Goal: Task Accomplishment & Management: Use online tool/utility

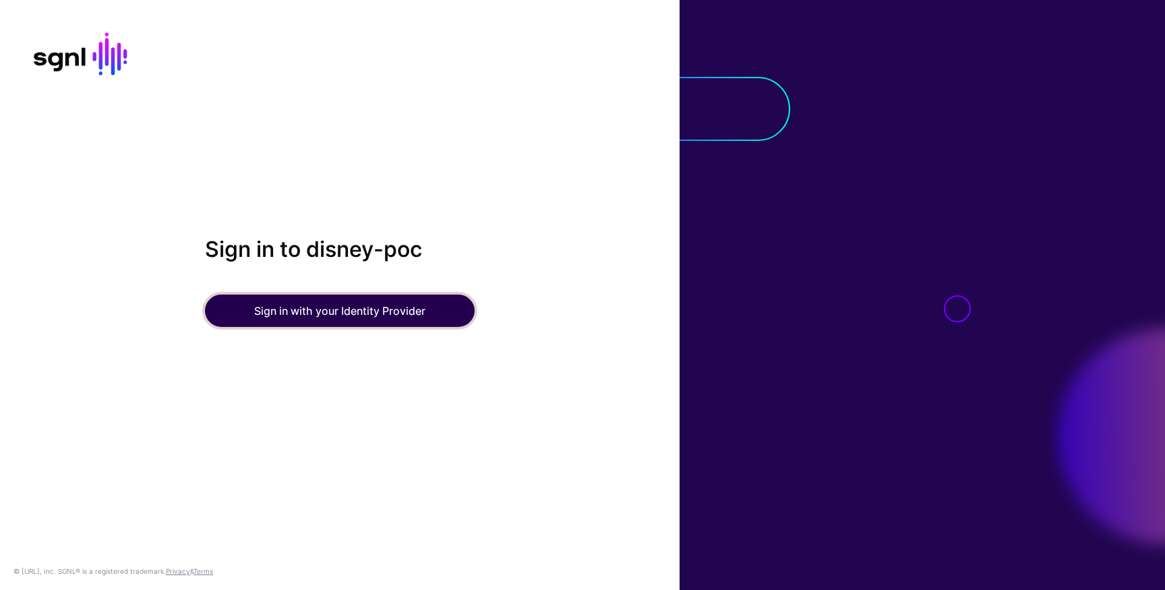
click at [377, 297] on button "Sign in with your Identity Provider" at bounding box center [340, 311] width 270 height 32
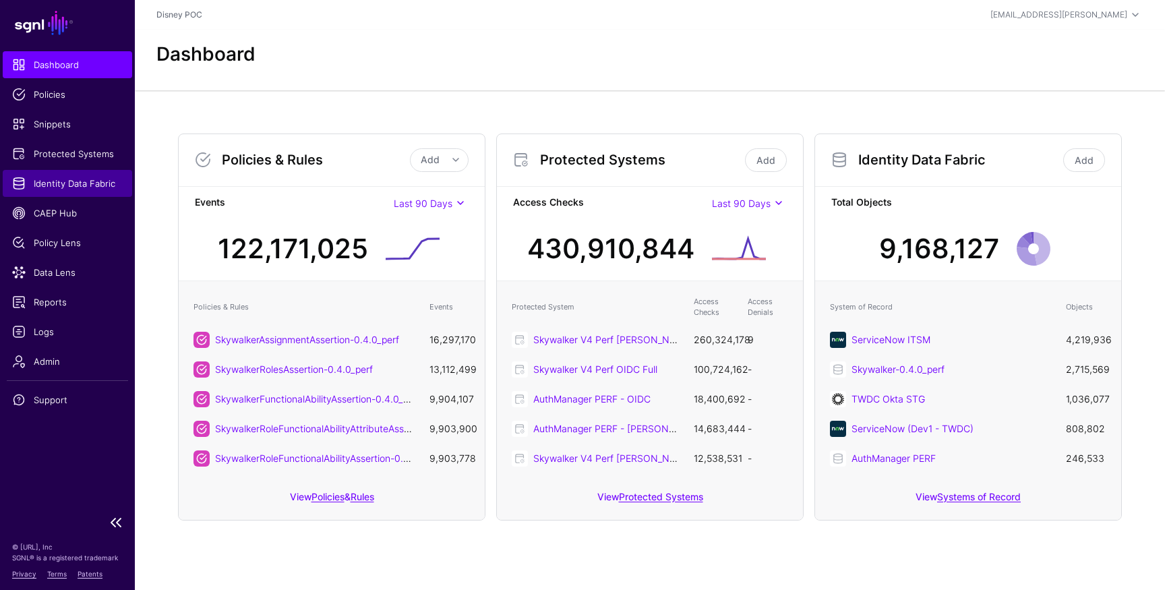
click at [57, 186] on span "Identity Data Fabric" at bounding box center [67, 183] width 111 height 13
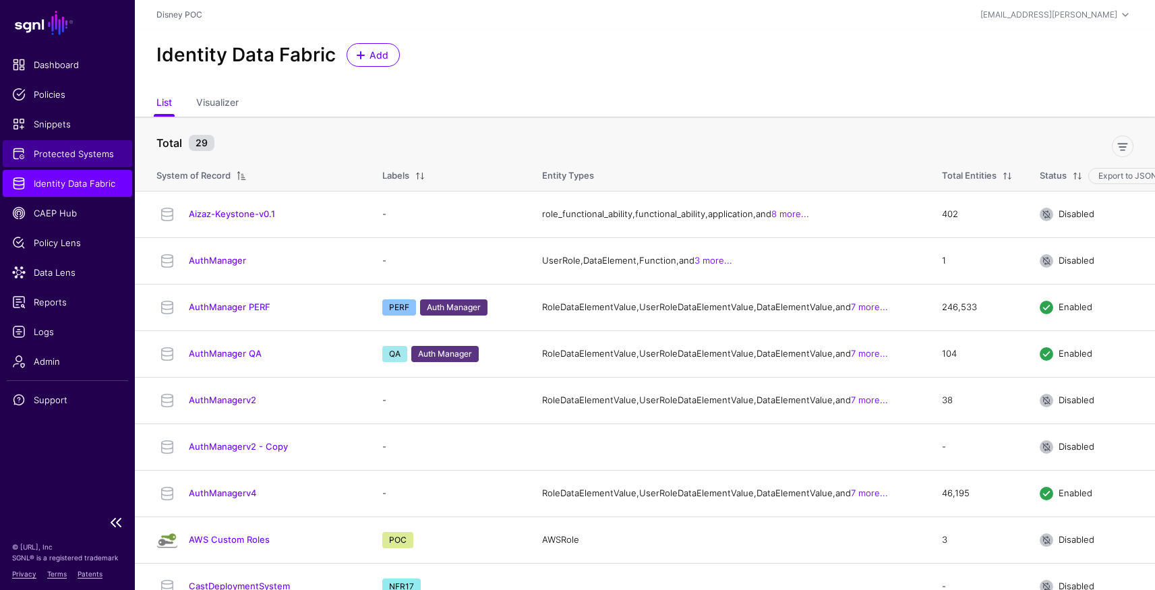
click at [61, 157] on span "Protected Systems" at bounding box center [67, 153] width 111 height 13
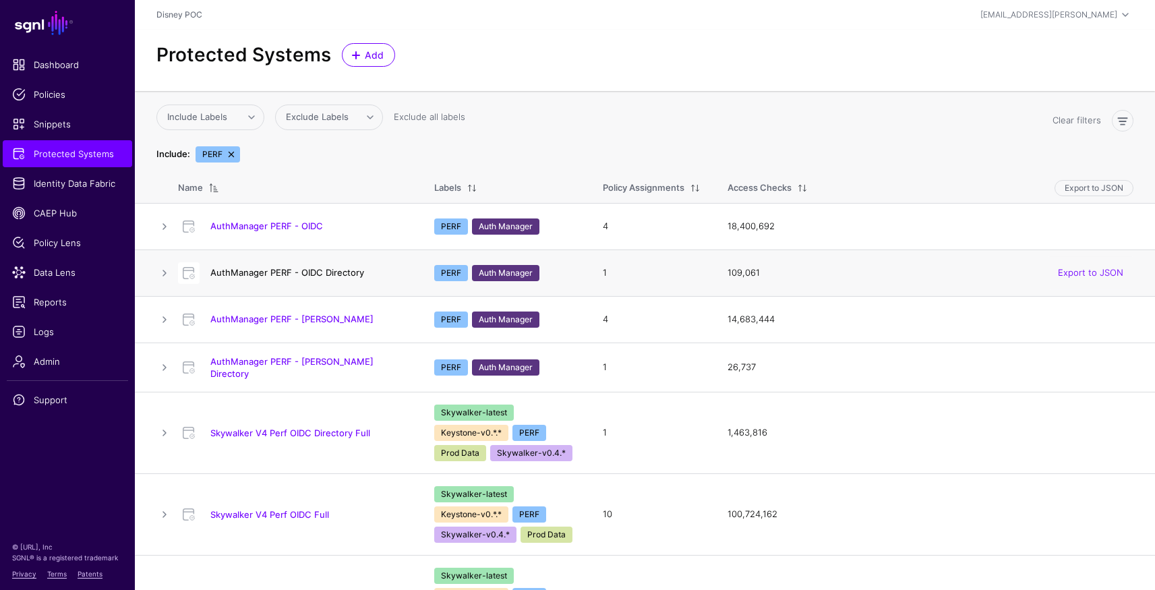
scroll to position [18, 0]
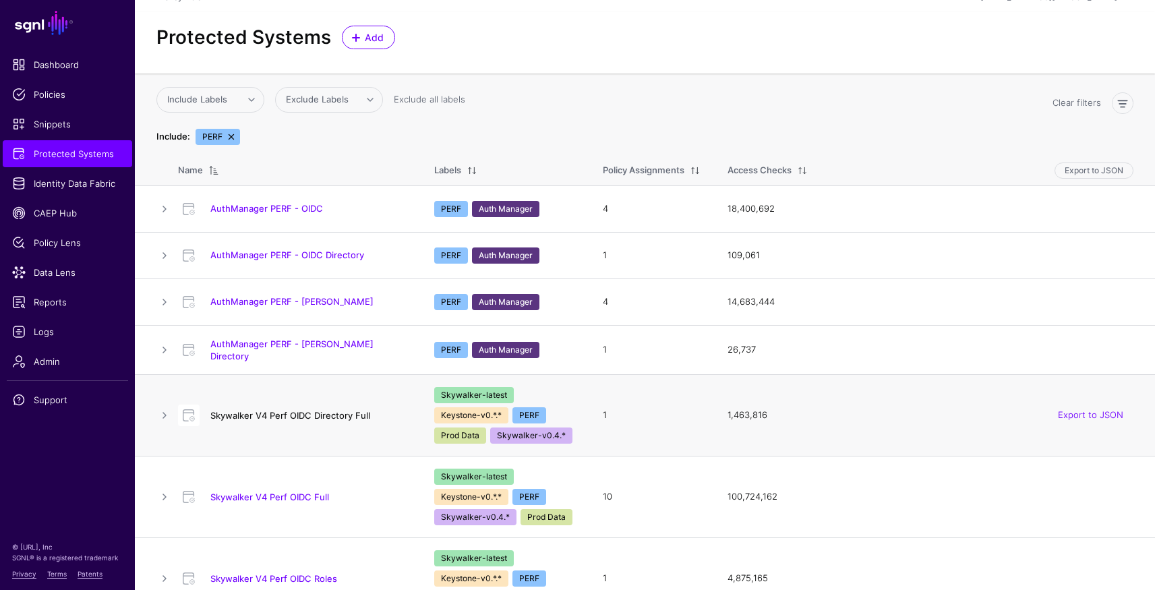
click at [303, 413] on link "Skywalker V4 Perf OIDC Directory Full" at bounding box center [290, 415] width 160 height 11
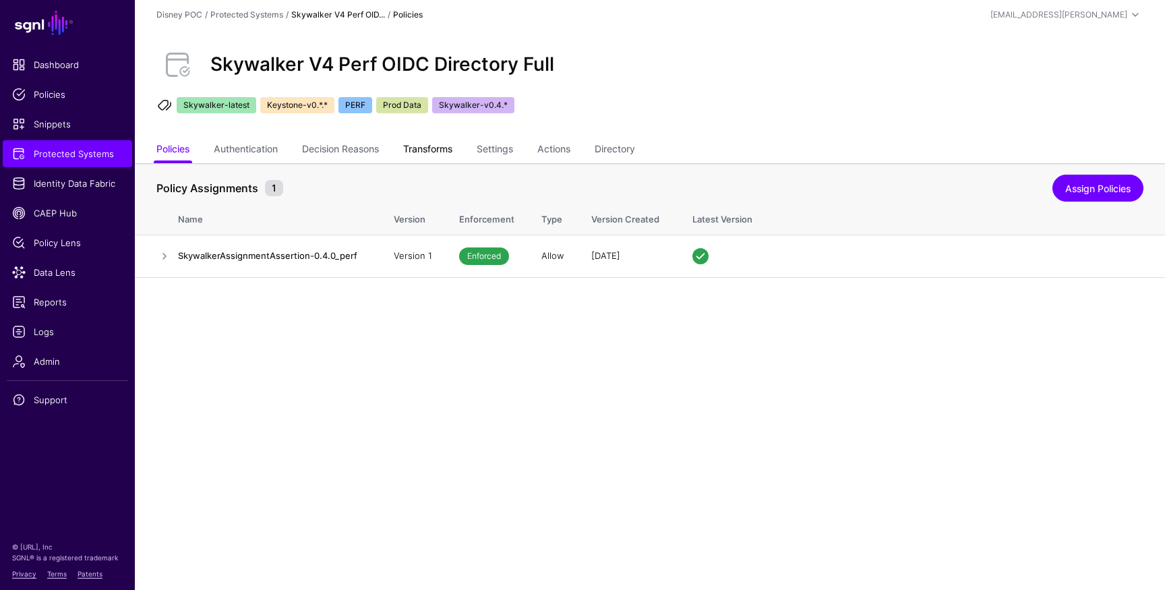
click at [437, 155] on link "Transforms" at bounding box center [427, 151] width 49 height 26
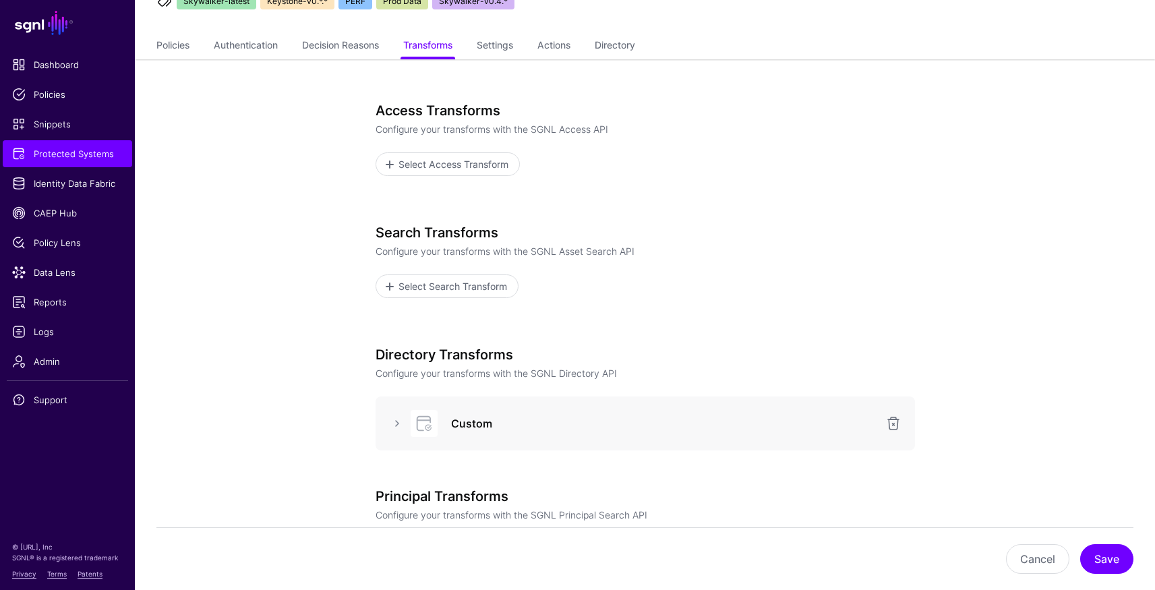
scroll to position [275, 0]
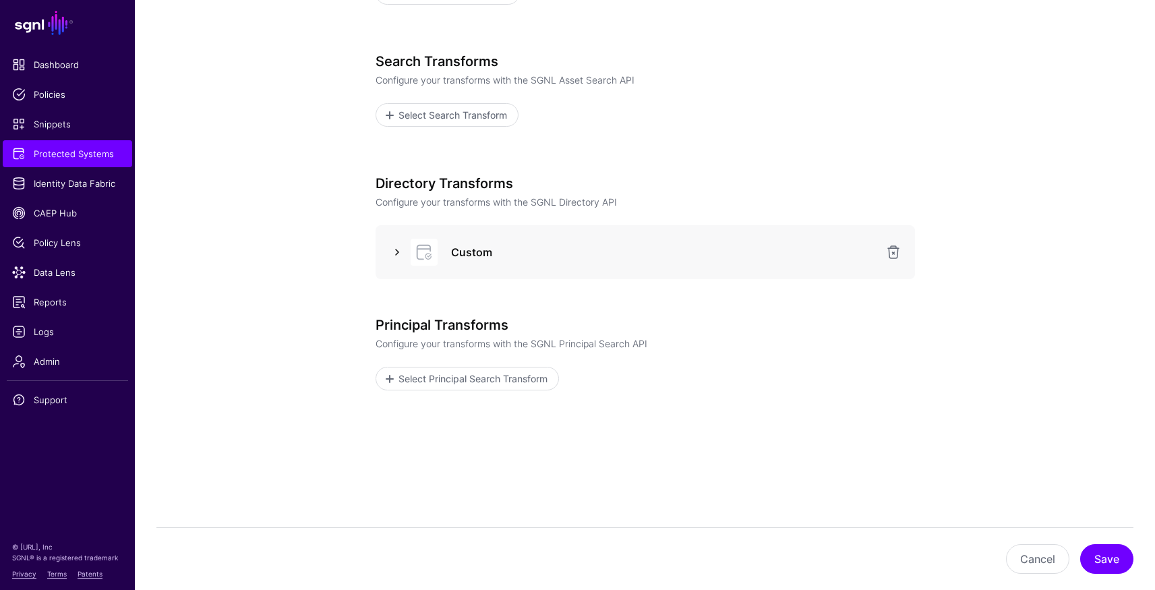
click at [396, 253] on link at bounding box center [397, 252] width 16 height 16
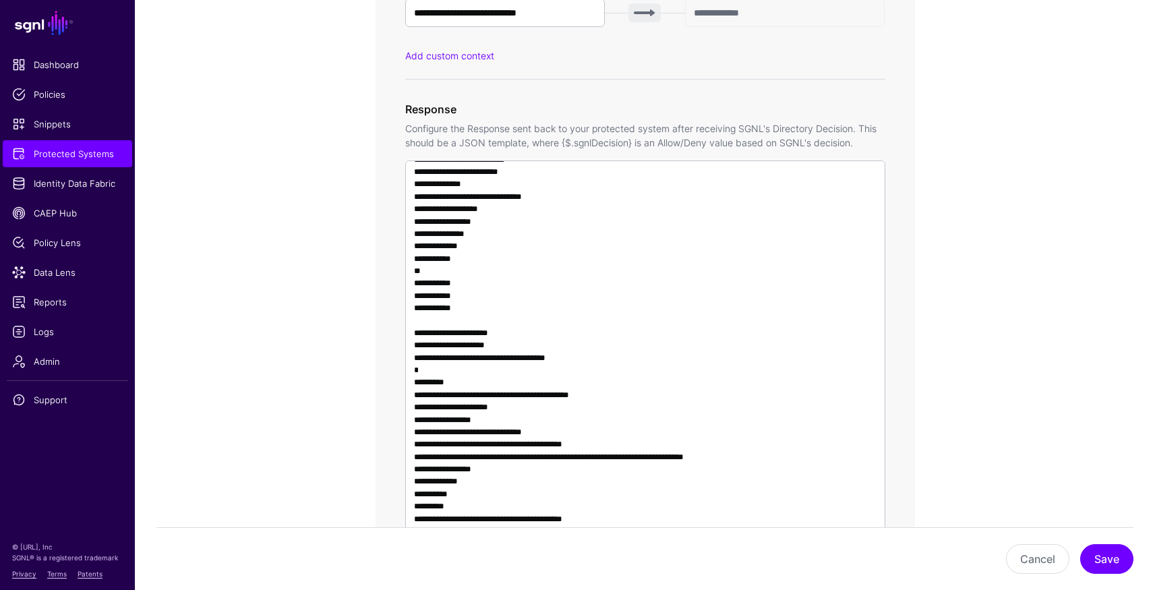
scroll to position [793, 0]
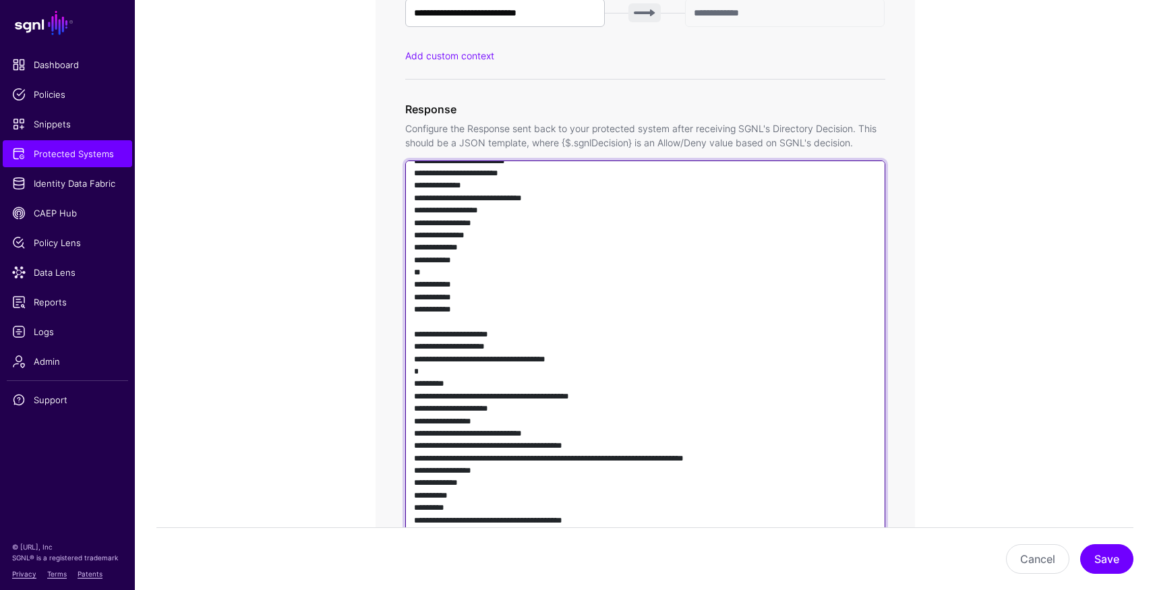
click at [552, 269] on textarea at bounding box center [645, 353] width 480 height 386
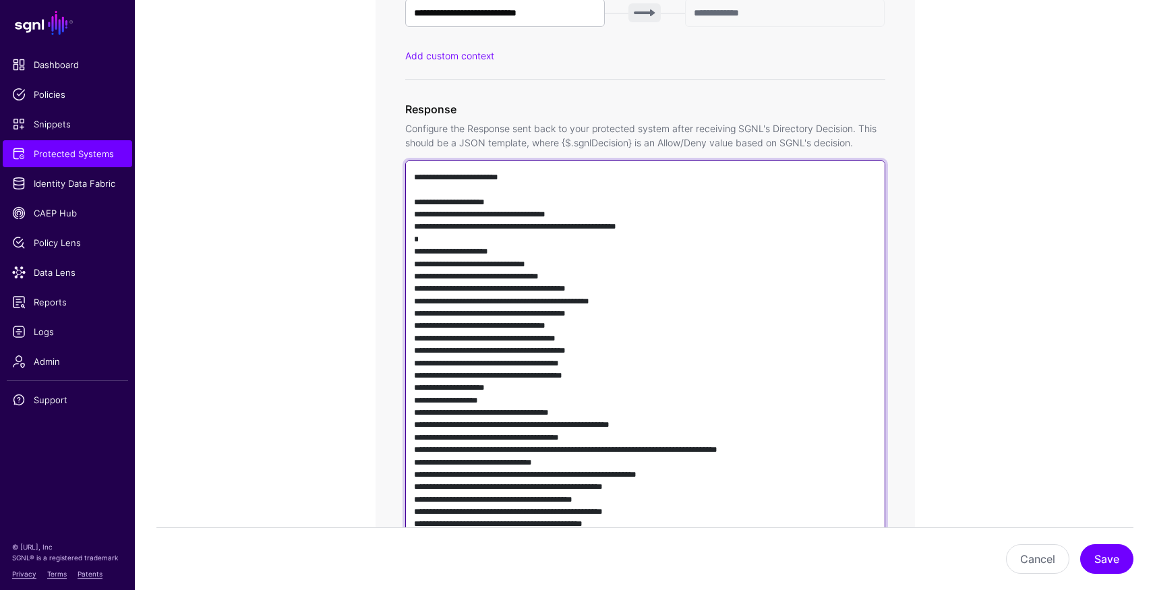
scroll to position [57, 0]
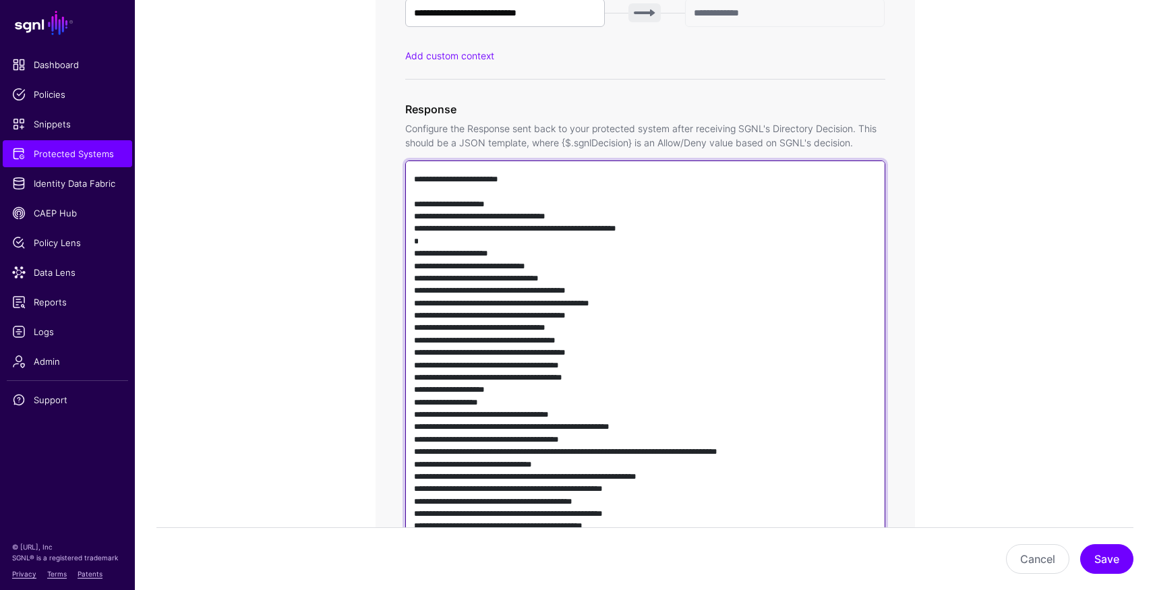
click at [570, 286] on textarea at bounding box center [645, 353] width 480 height 386
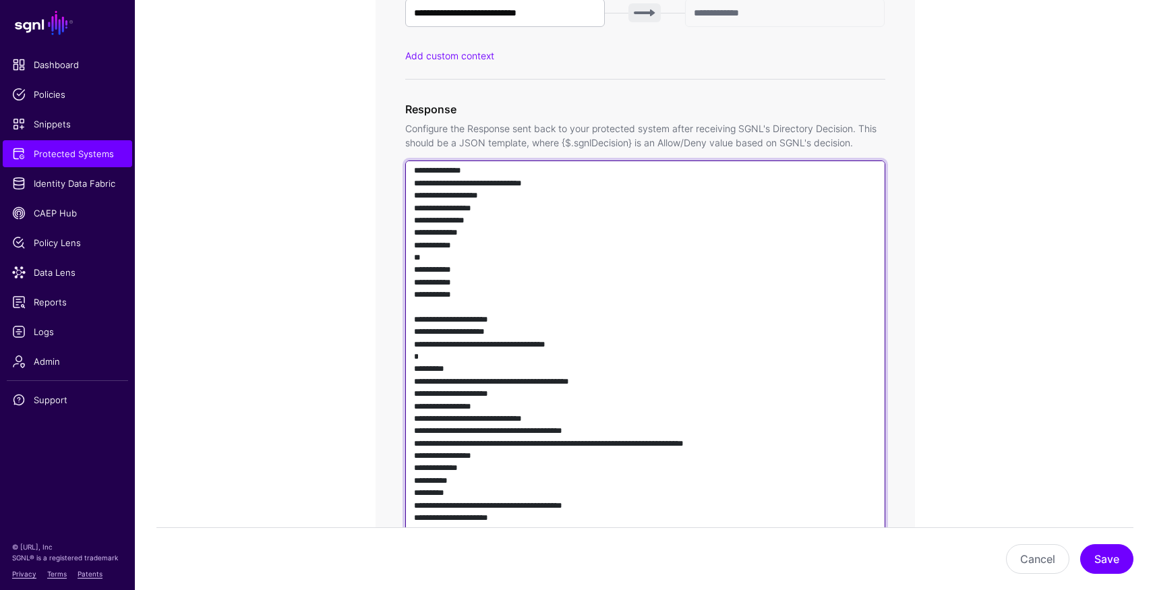
scroll to position [671, 0]
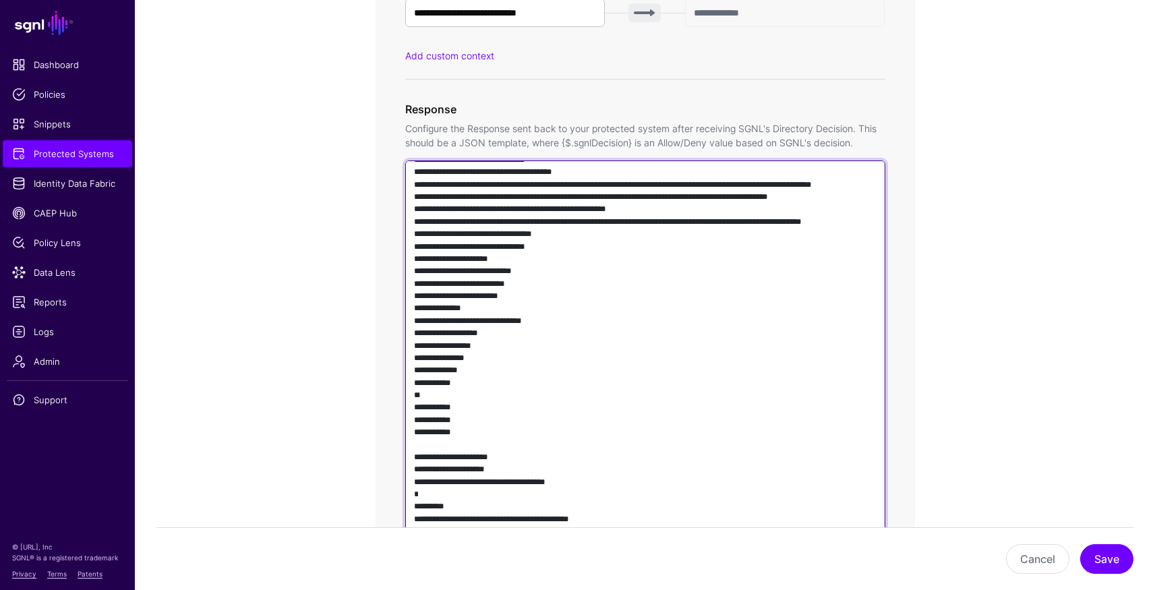
click at [497, 402] on textarea at bounding box center [645, 353] width 480 height 386
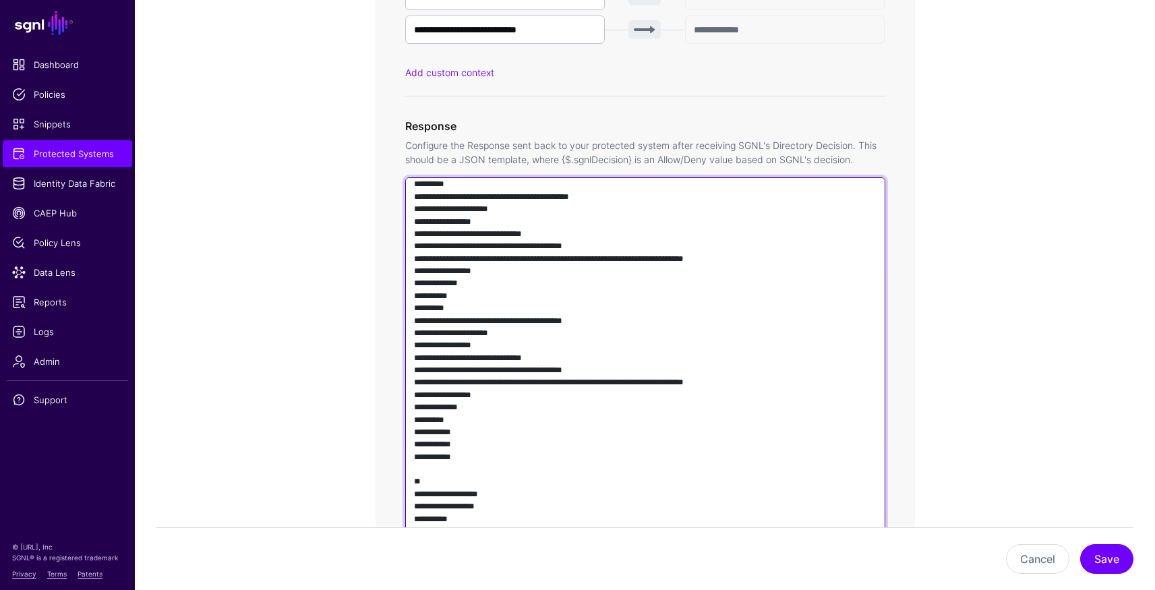
scroll to position [1009, 0]
drag, startPoint x: 613, startPoint y: 334, endPoint x: 650, endPoint y: 334, distance: 36.4
click at [650, 334] on textarea at bounding box center [645, 370] width 480 height 386
drag, startPoint x: 613, startPoint y: 456, endPoint x: 650, endPoint y: 458, distance: 37.1
click at [650, 458] on textarea at bounding box center [645, 370] width 480 height 386
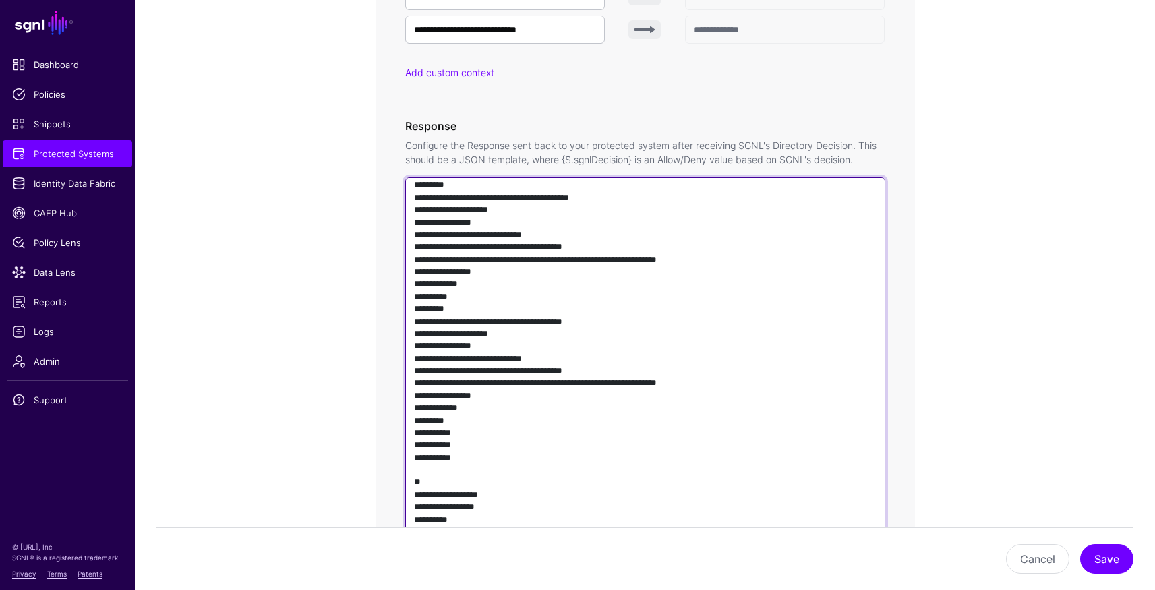
drag, startPoint x: 700, startPoint y: 333, endPoint x: 758, endPoint y: 334, distance: 57.3
click at [758, 334] on textarea at bounding box center [645, 370] width 480 height 386
drag, startPoint x: 700, startPoint y: 457, endPoint x: 758, endPoint y: 458, distance: 58.0
click at [758, 458] on textarea at bounding box center [645, 370] width 480 height 386
click at [723, 326] on textarea at bounding box center [645, 370] width 480 height 386
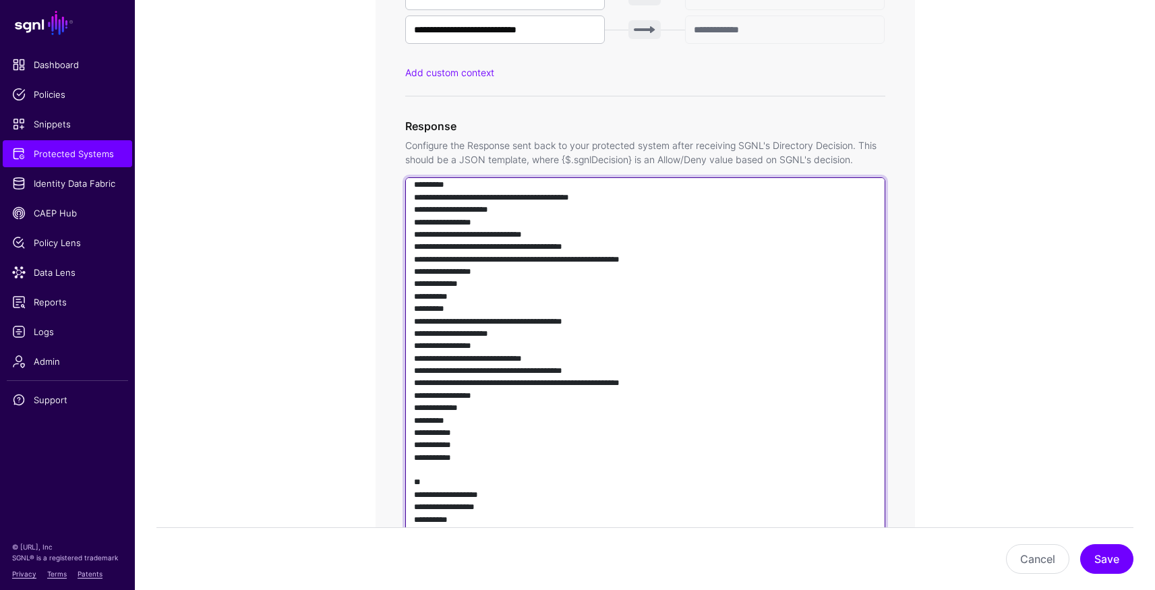
click at [722, 331] on textarea at bounding box center [645, 370] width 480 height 386
click at [720, 457] on textarea at bounding box center [645, 370] width 480 height 386
click at [563, 455] on textarea at bounding box center [645, 370] width 480 height 386
click at [562, 334] on textarea at bounding box center [645, 370] width 480 height 386
type textarea "**********"
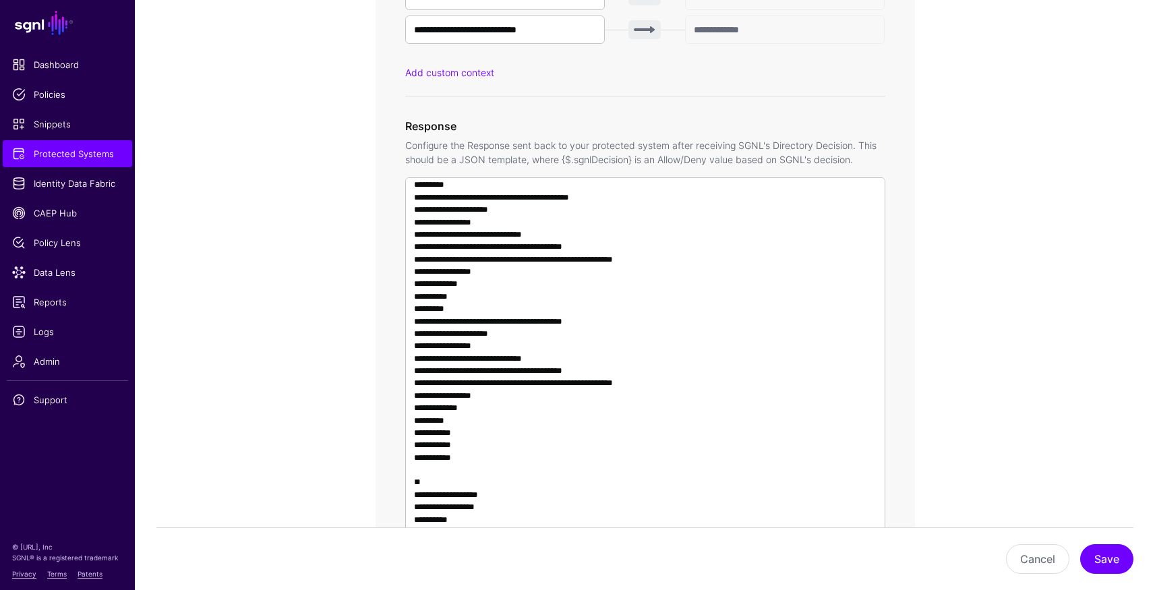
click at [1083, 548] on div "Cancel Save" at bounding box center [644, 559] width 977 height 30
click at [1088, 551] on button "Save" at bounding box center [1106, 559] width 53 height 30
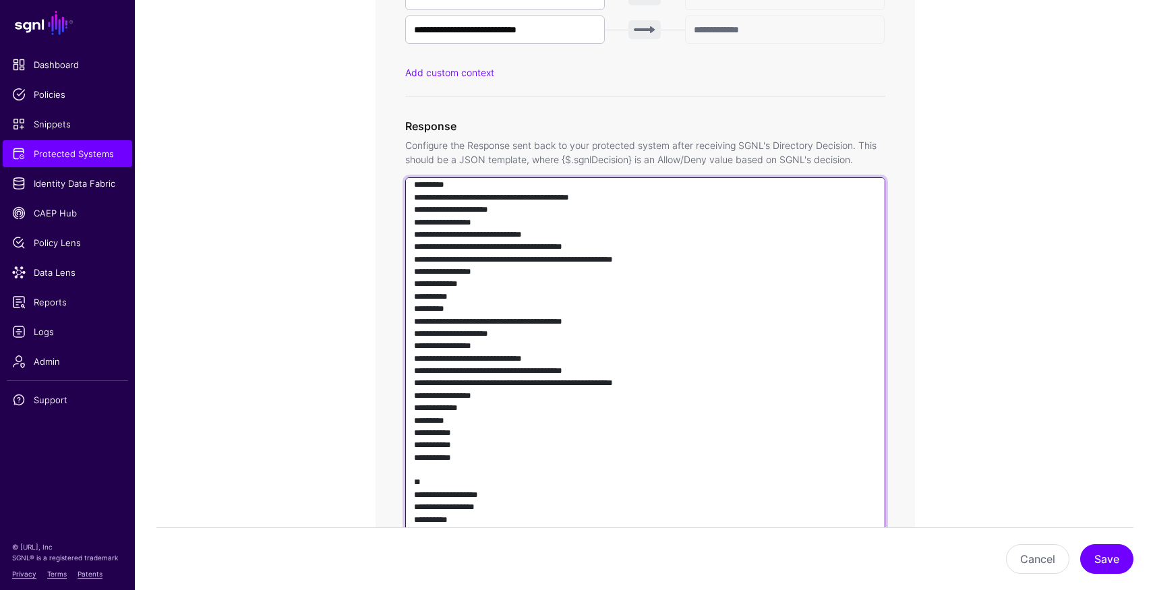
click at [602, 334] on textarea at bounding box center [645, 370] width 480 height 386
click at [747, 345] on textarea at bounding box center [645, 370] width 480 height 386
click at [681, 331] on textarea at bounding box center [645, 370] width 480 height 386
drag, startPoint x: 820, startPoint y: 335, endPoint x: 556, endPoint y: 336, distance: 264.2
click at [556, 336] on textarea at bounding box center [645, 370] width 480 height 386
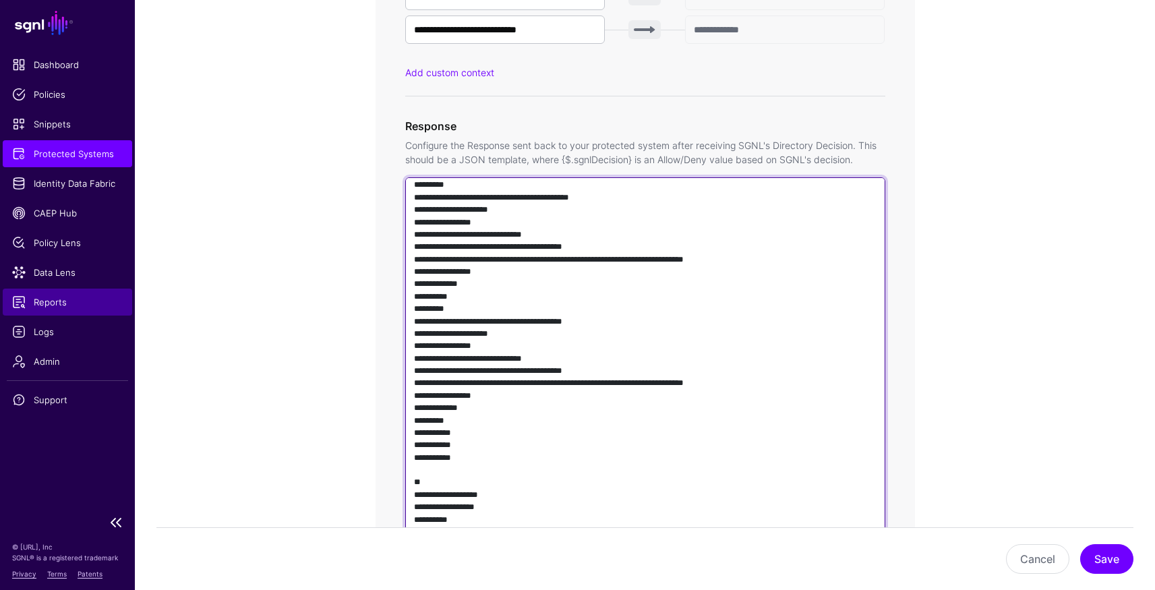
type textarea "**********"
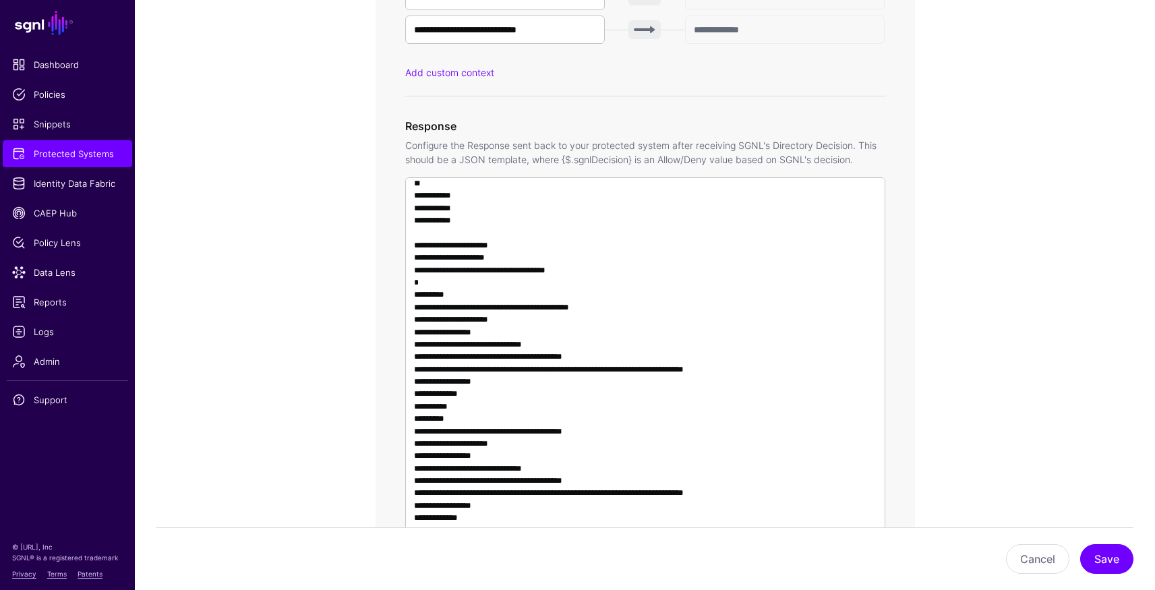
scroll to position [675, 0]
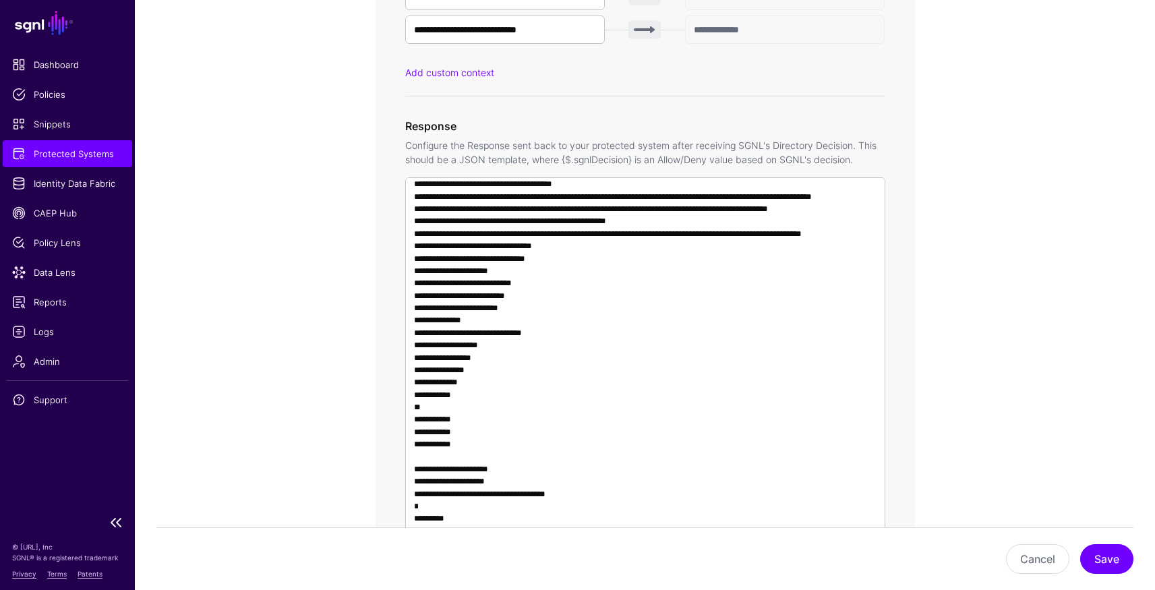
click at [75, 155] on span "Protected Systems" at bounding box center [67, 153] width 111 height 13
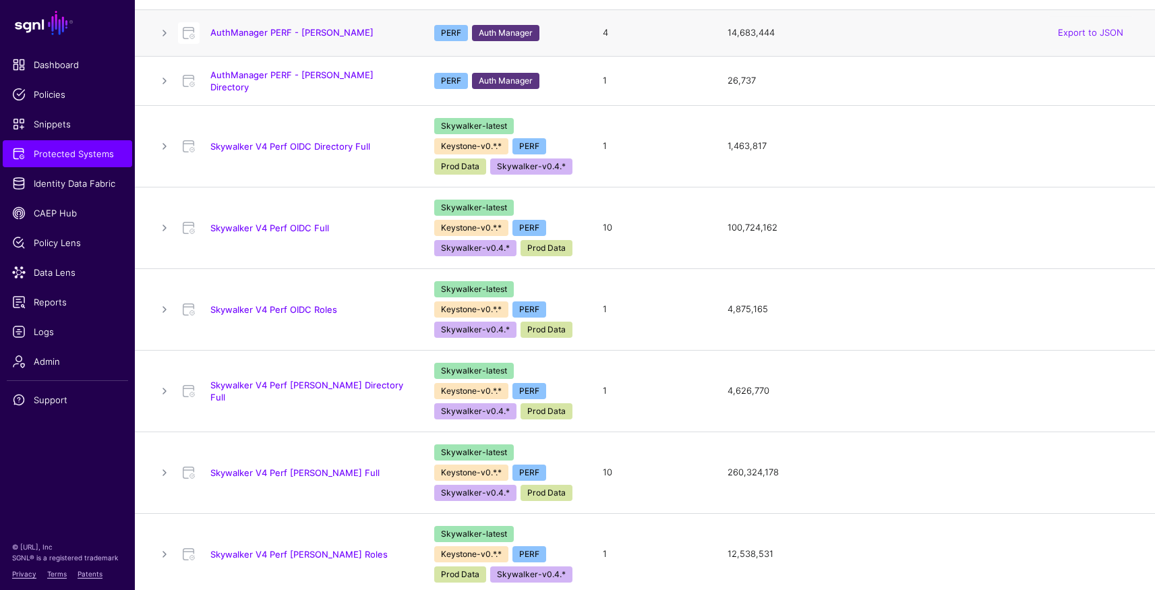
scroll to position [289, 0]
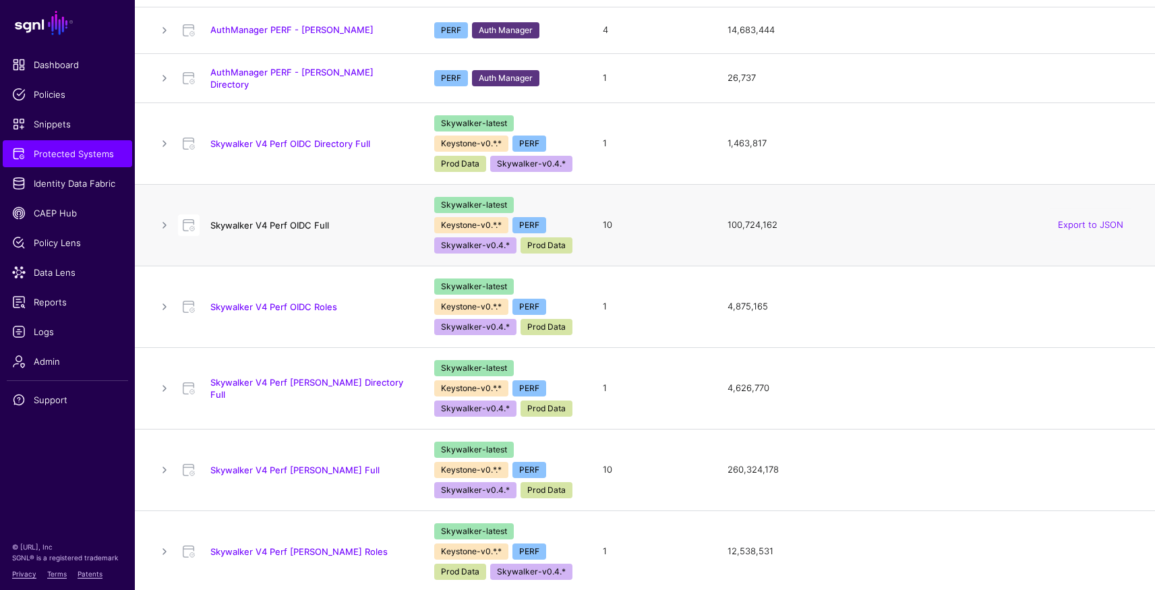
click at [299, 223] on link "Skywalker V4 Perf OIDC Full" at bounding box center [269, 225] width 119 height 11
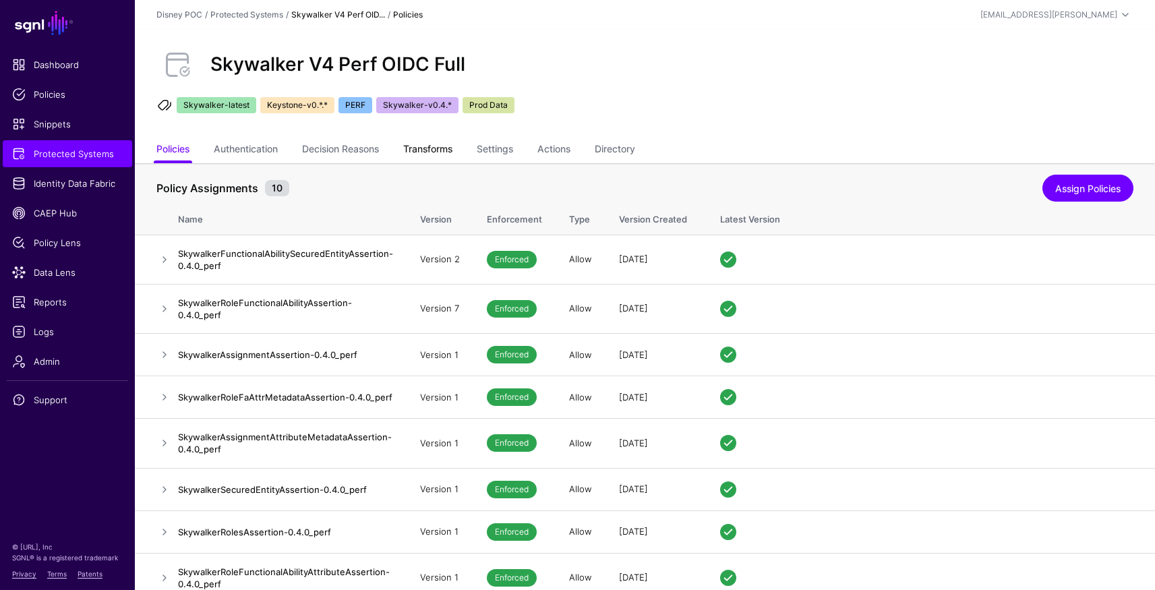
click at [451, 150] on link "Transforms" at bounding box center [427, 151] width 49 height 26
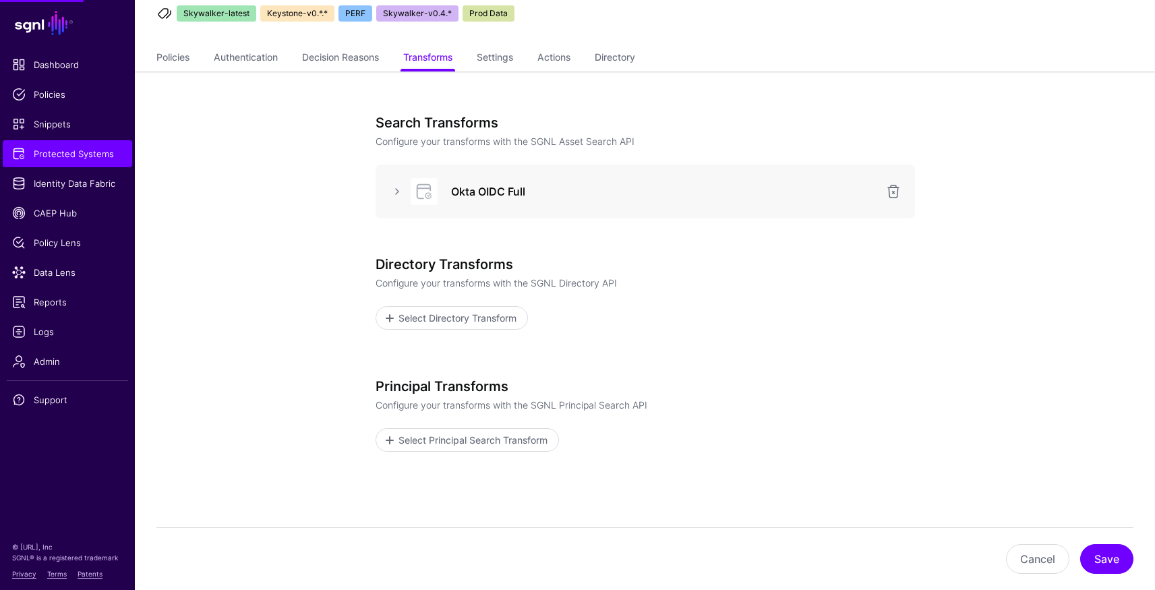
scroll to position [153, 0]
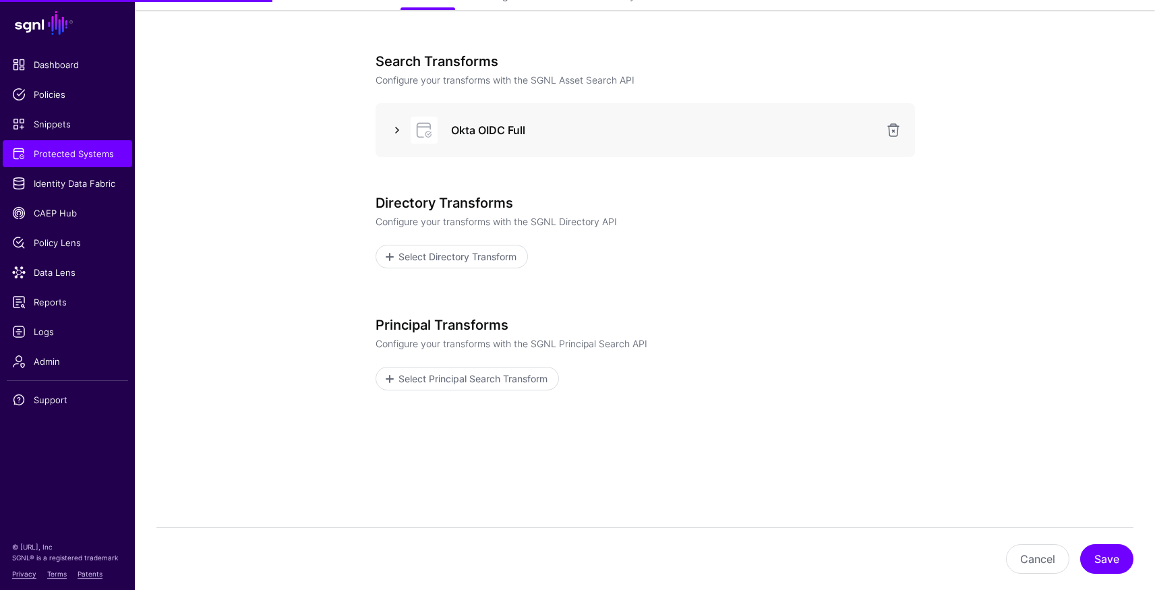
click at [392, 129] on link at bounding box center [397, 130] width 16 height 16
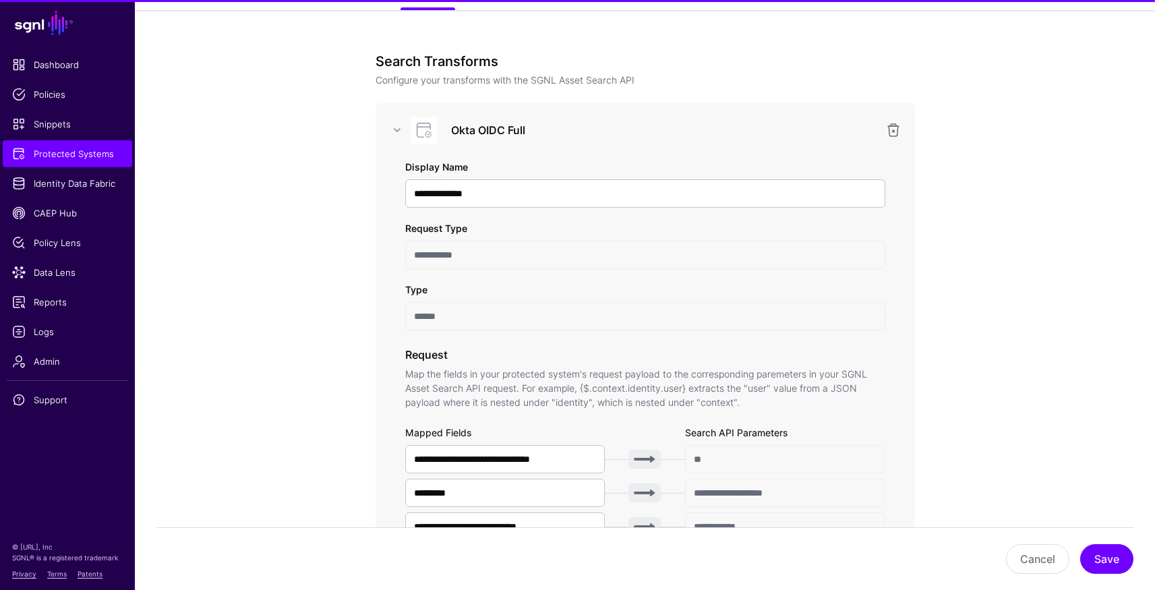
scroll to position [843, 0]
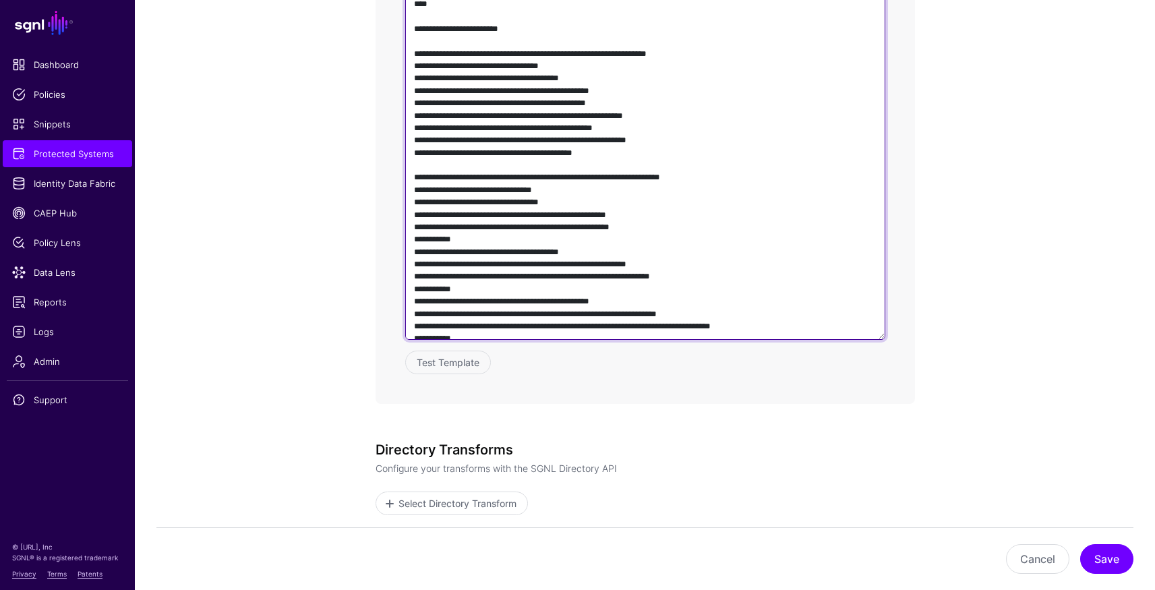
click at [518, 260] on textarea at bounding box center [645, 146] width 480 height 386
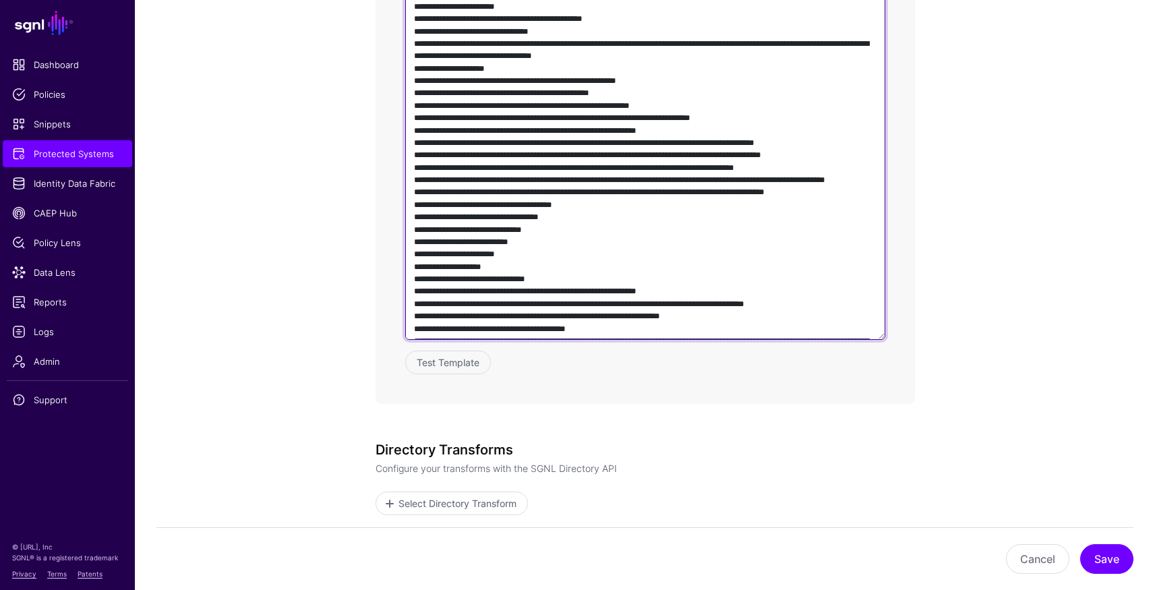
scroll to position [735, 0]
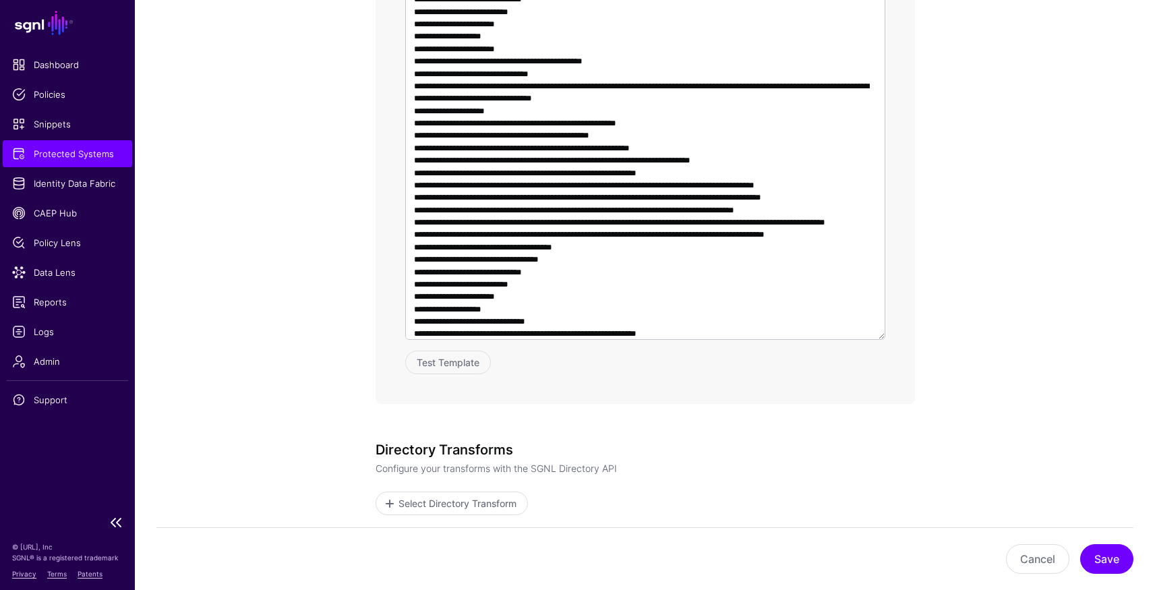
click at [57, 162] on link "Protected Systems" at bounding box center [67, 153] width 129 height 27
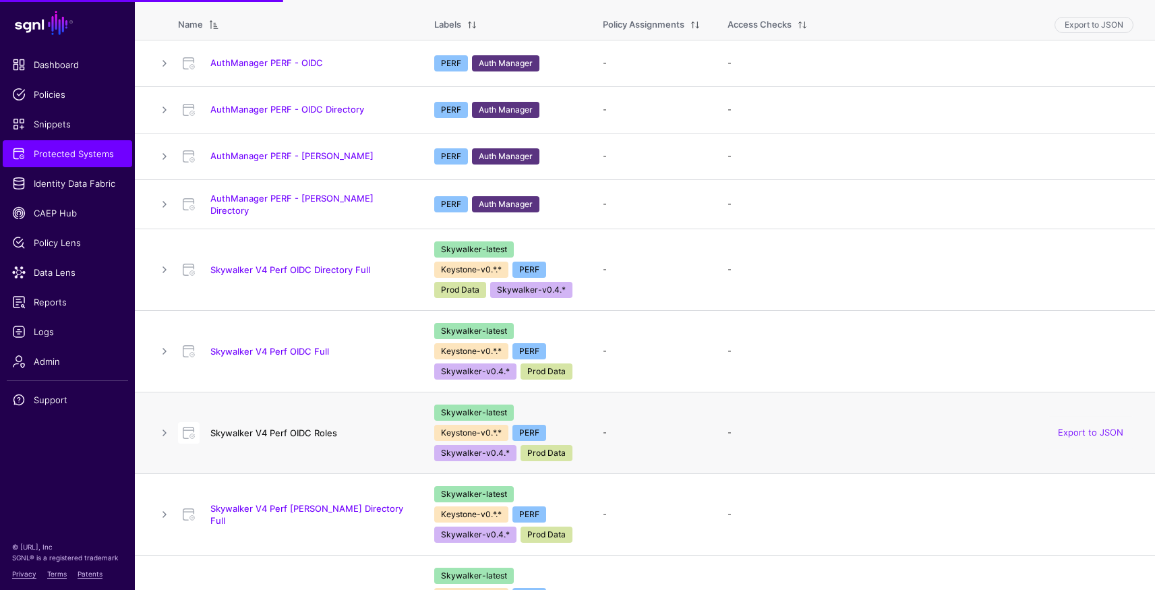
scroll to position [289, 0]
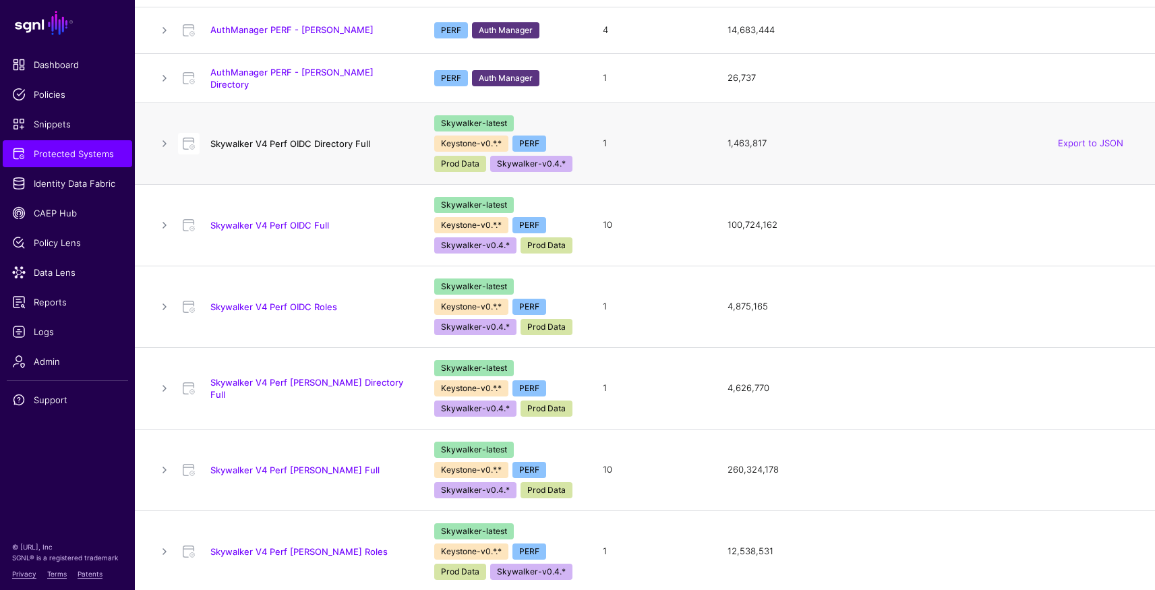
click at [242, 140] on link "Skywalker V4 Perf OIDC Directory Full" at bounding box center [290, 143] width 160 height 11
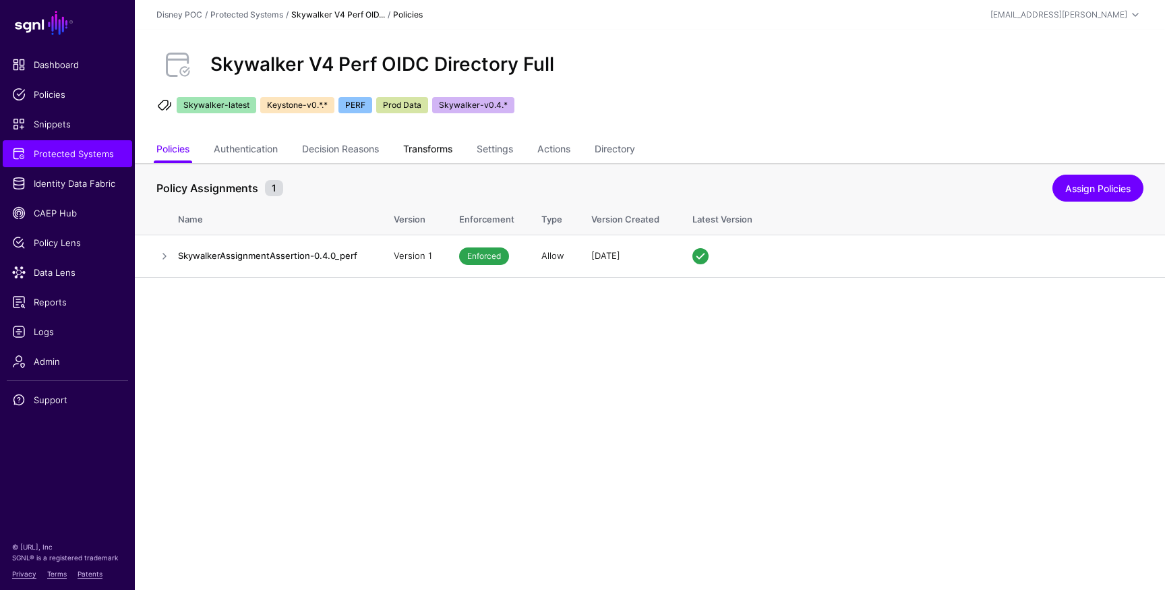
click at [432, 149] on link "Transforms" at bounding box center [427, 151] width 49 height 26
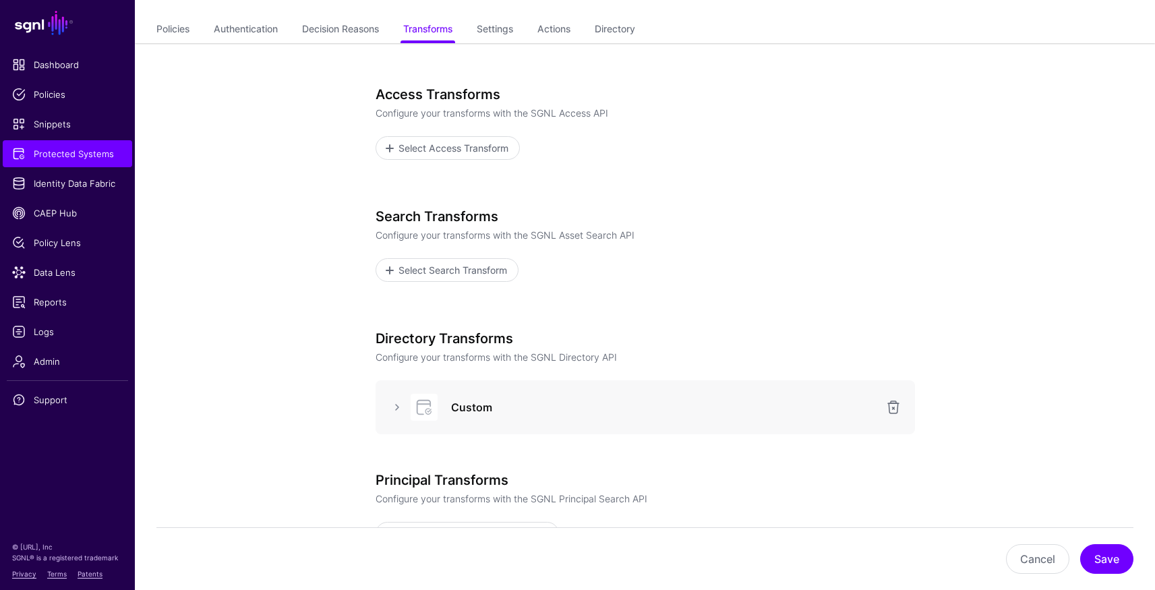
scroll to position [275, 0]
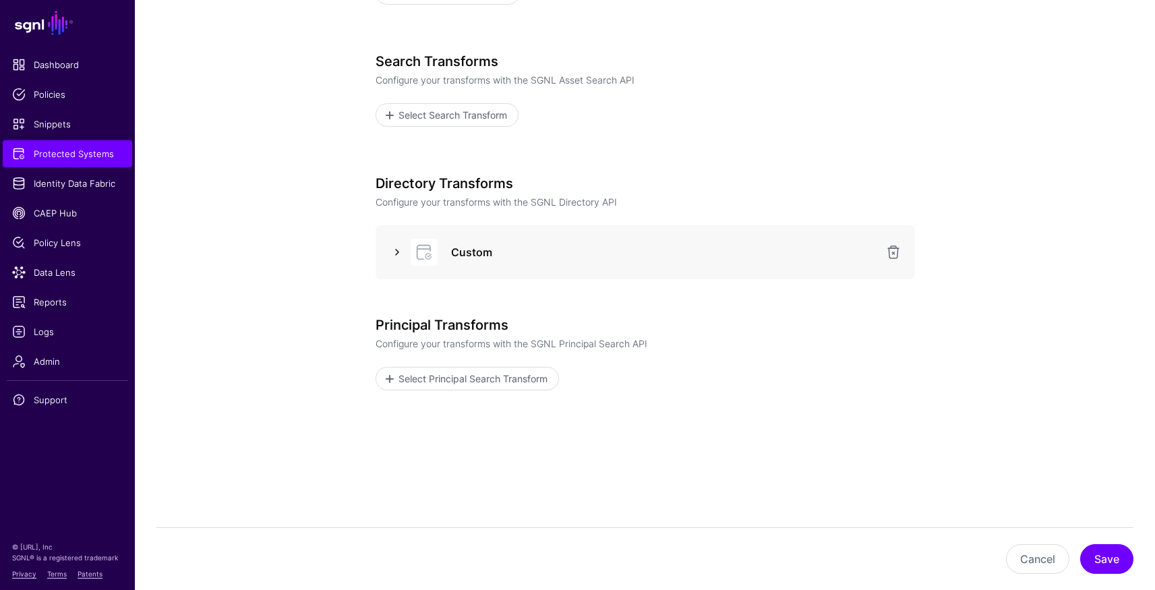
click at [389, 253] on link at bounding box center [397, 252] width 16 height 16
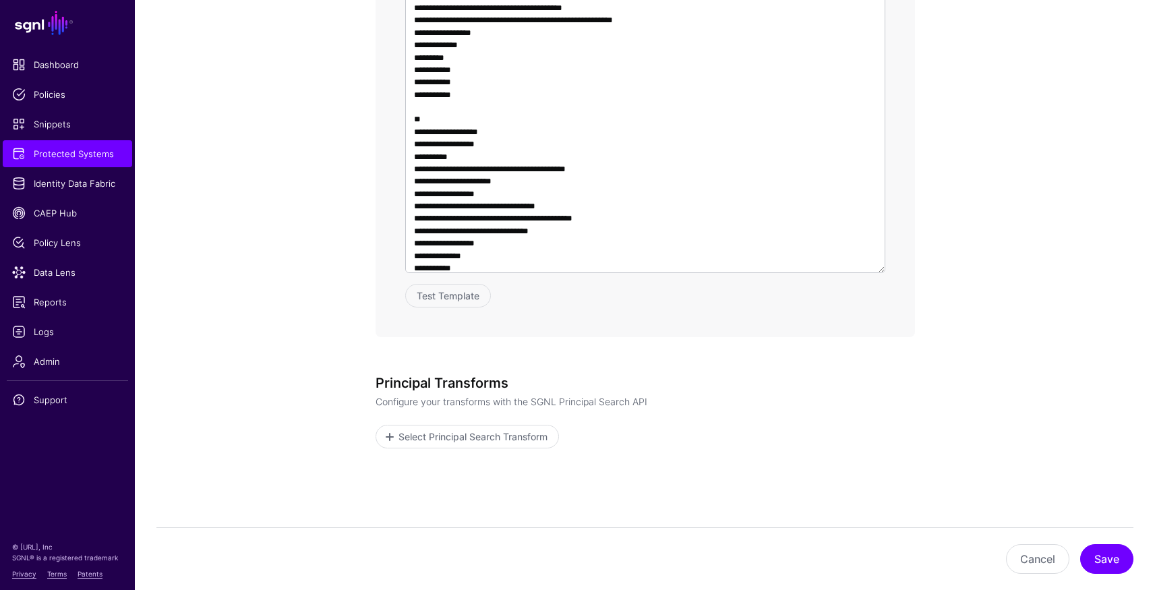
scroll to position [968, 0]
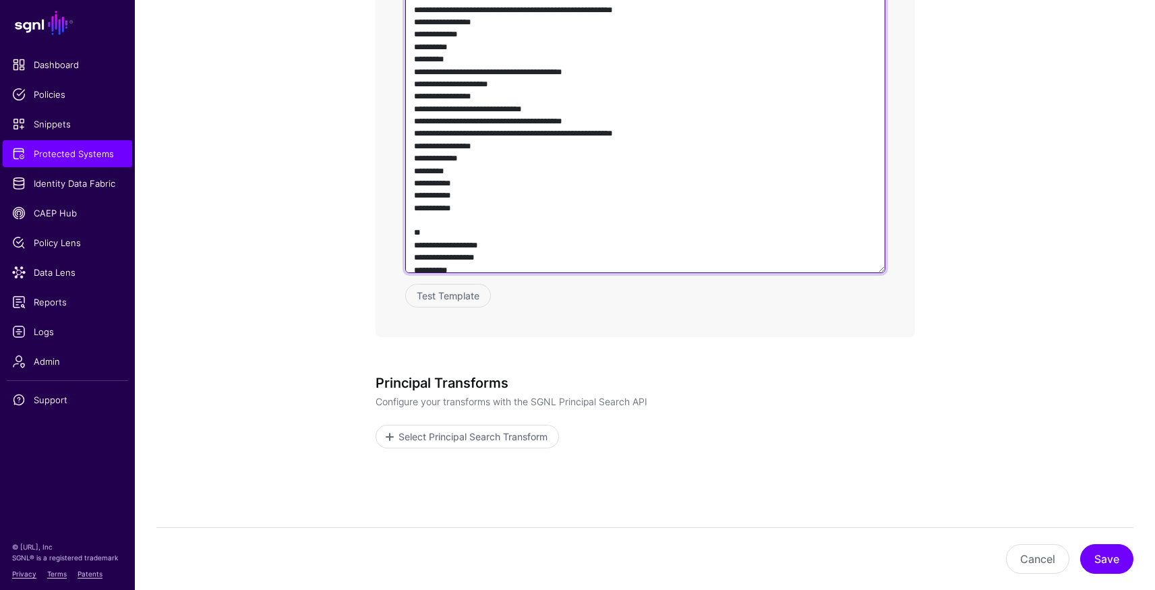
click at [661, 158] on textarea at bounding box center [645, 80] width 480 height 386
drag, startPoint x: 715, startPoint y: 84, endPoint x: 310, endPoint y: 84, distance: 405.1
paste textarea "**********"
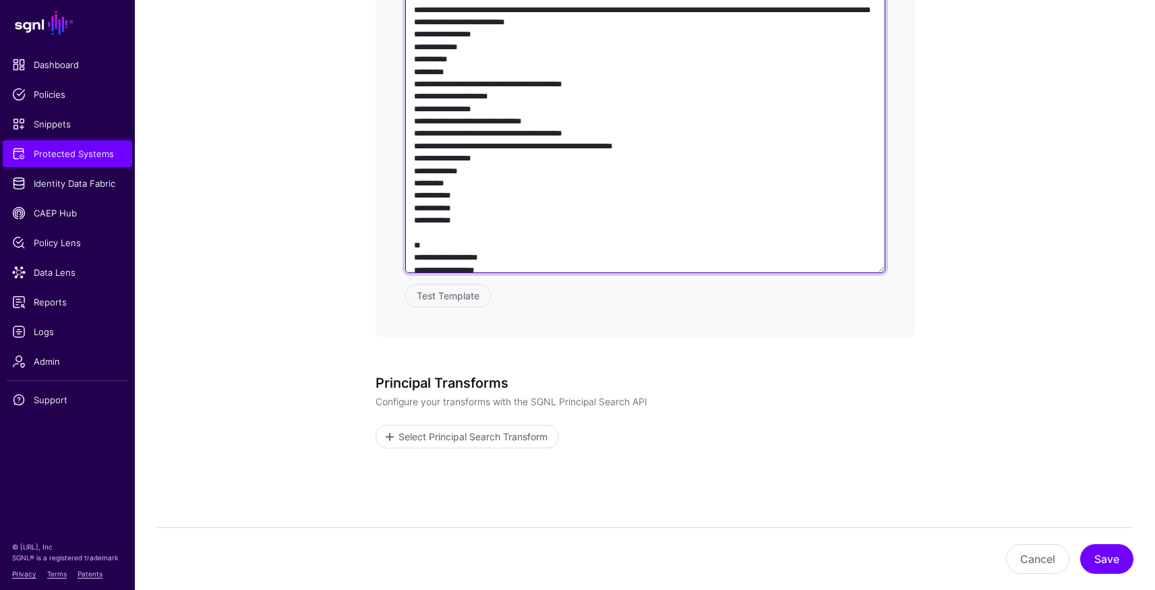
click at [412, 84] on textarea at bounding box center [645, 80] width 480 height 386
type textarea "**********"
click at [414, 84] on textarea at bounding box center [645, 80] width 480 height 386
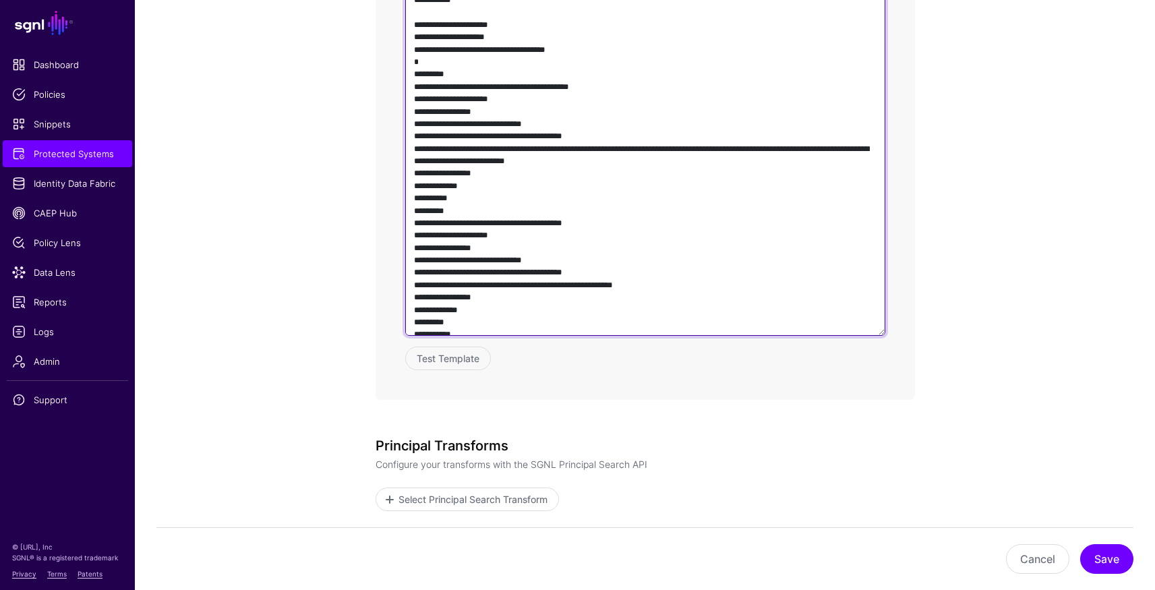
scroll to position [1007, 0]
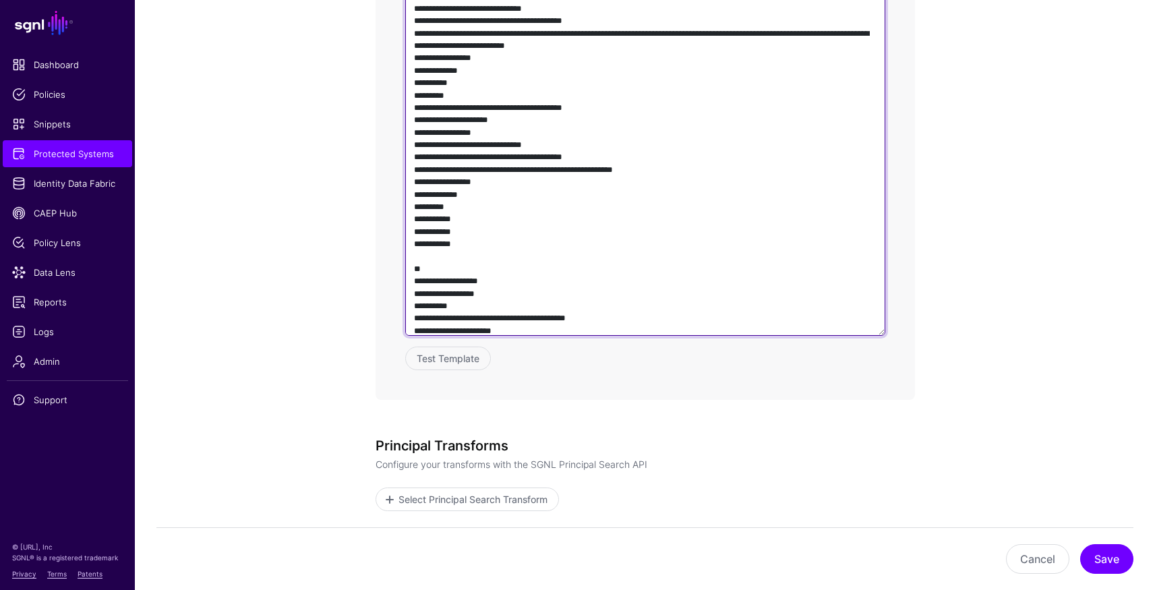
click at [414, 106] on textarea at bounding box center [645, 142] width 480 height 386
drag, startPoint x: 719, startPoint y: 257, endPoint x: 344, endPoint y: 257, distance: 374.8
paste textarea "**********"
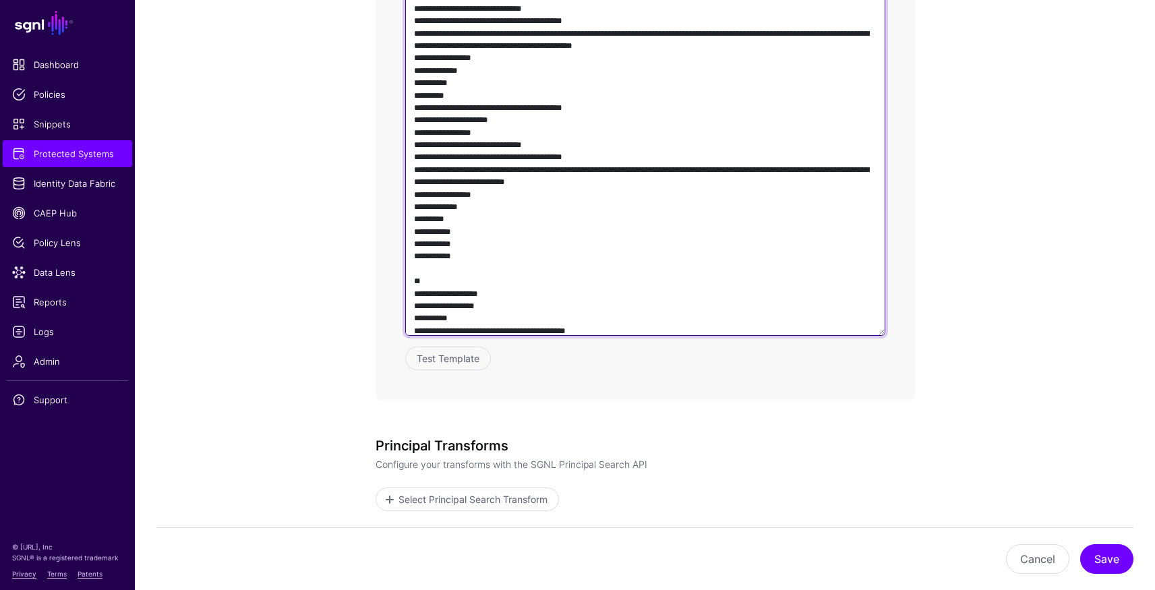
click at [413, 255] on textarea at bounding box center [645, 142] width 480 height 386
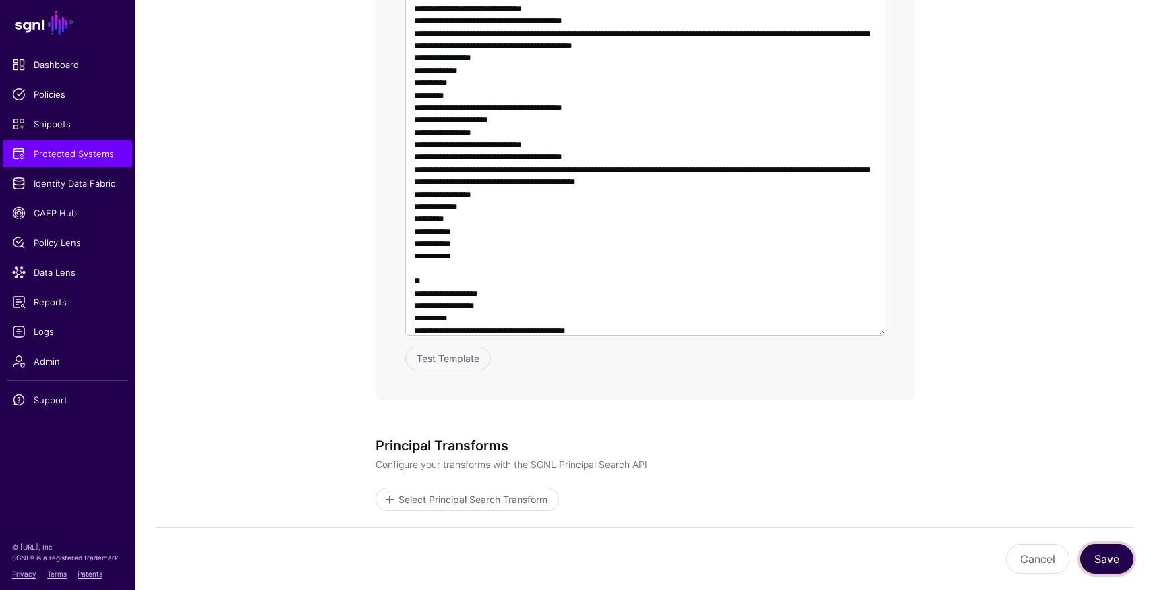
click at [1112, 559] on button "Save" at bounding box center [1106, 559] width 53 height 30
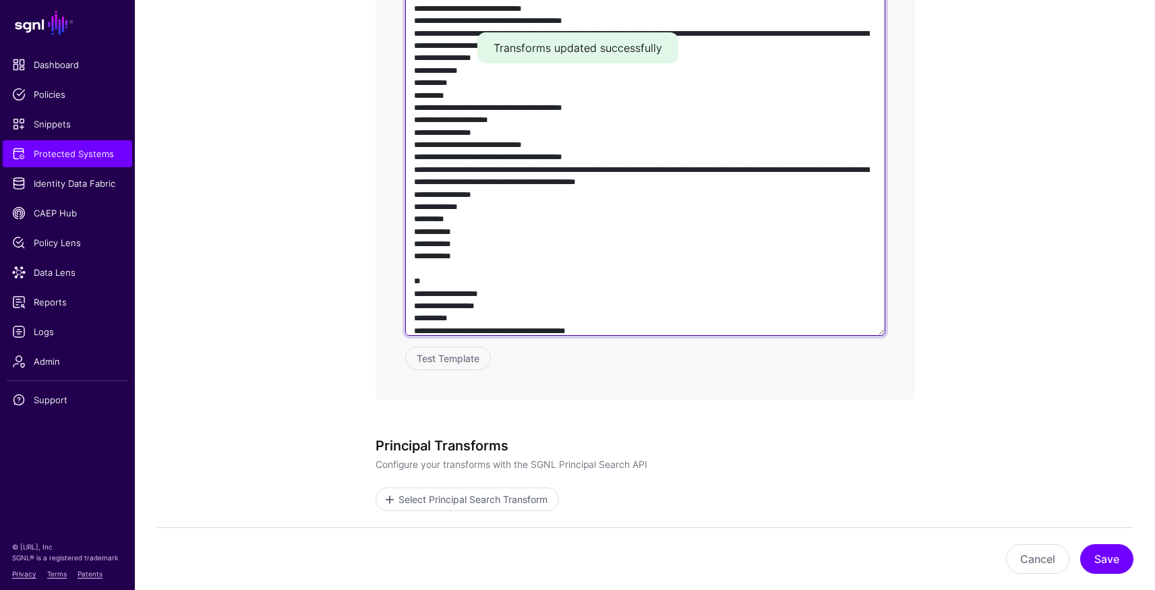
click at [712, 278] on textarea at bounding box center [645, 142] width 480 height 386
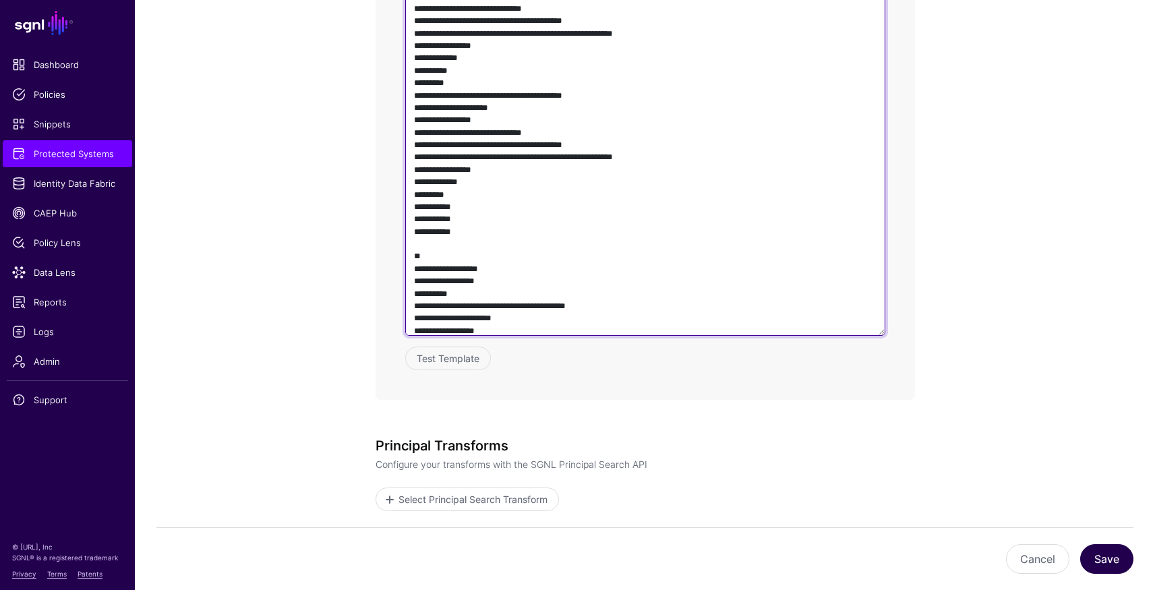
type textarea "**********"
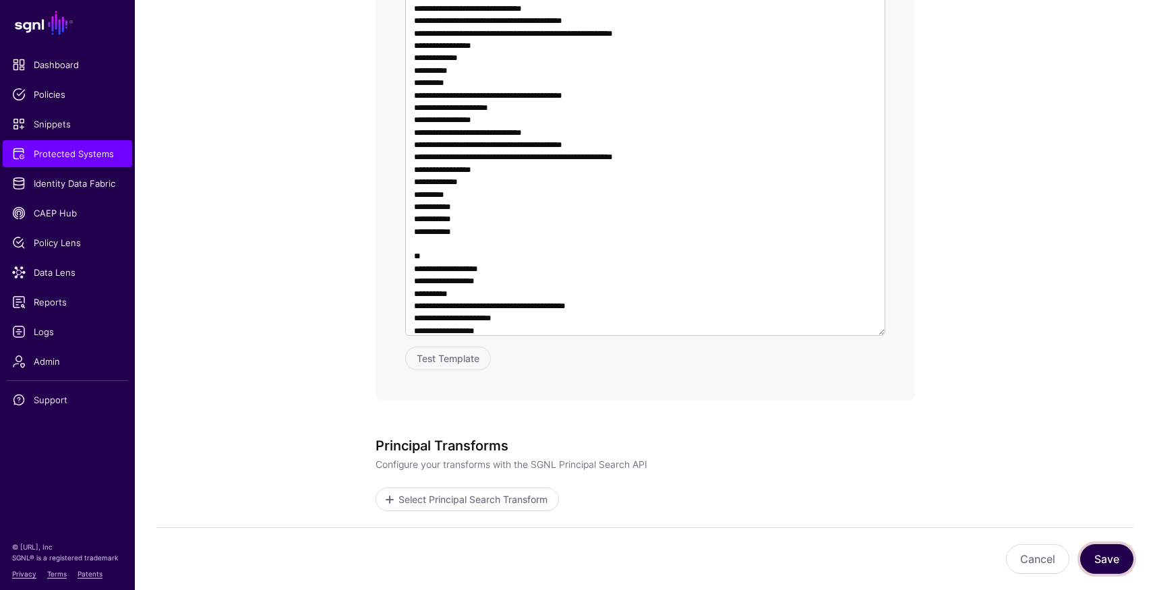
click at [1117, 566] on button "Save" at bounding box center [1106, 559] width 53 height 30
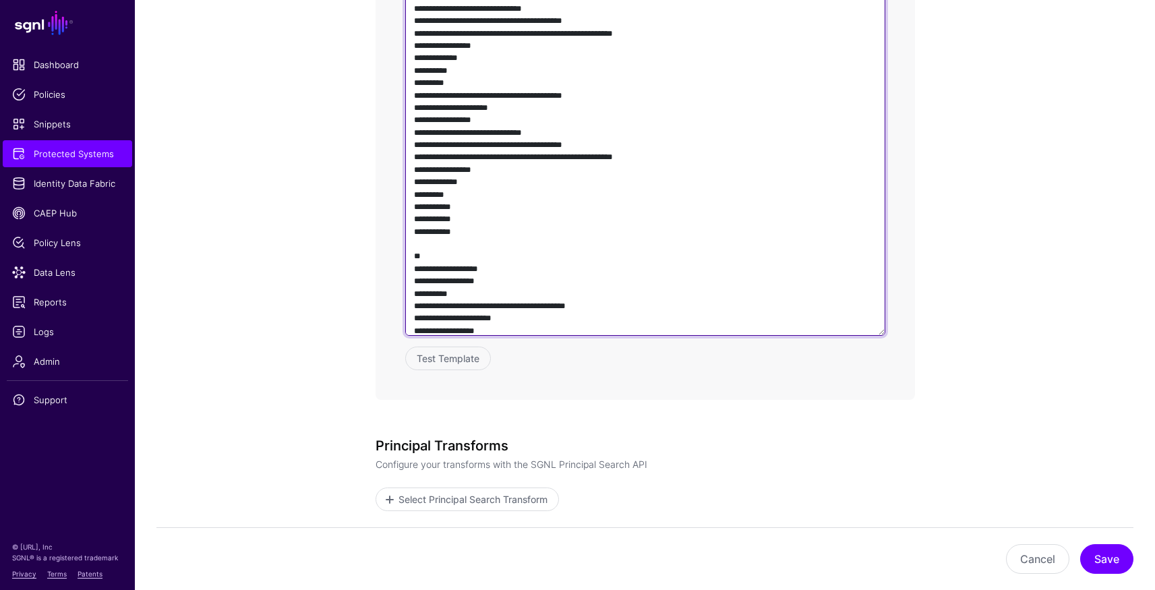
click at [667, 237] on textarea at bounding box center [645, 142] width 480 height 386
paste textarea "**********"
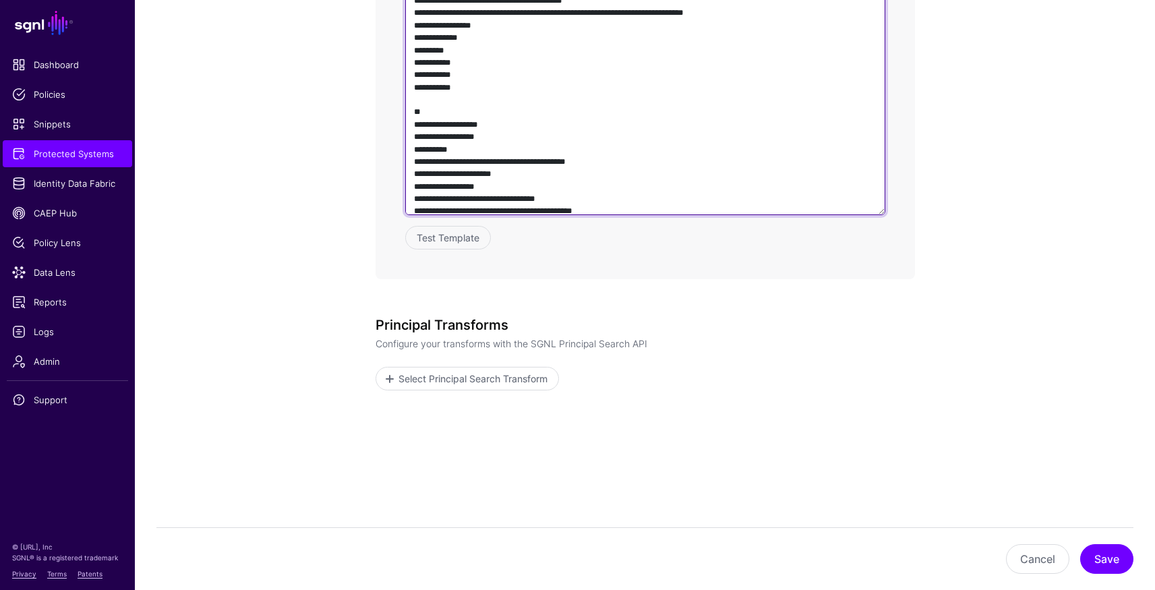
scroll to position [965, 0]
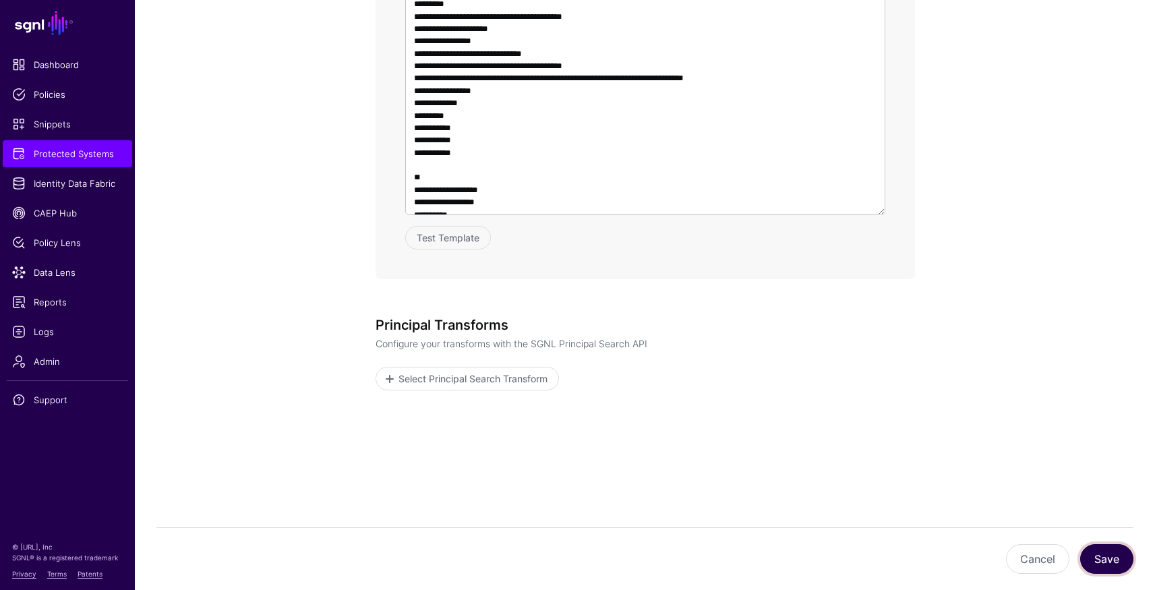
click at [1102, 553] on button "Save" at bounding box center [1106, 559] width 53 height 30
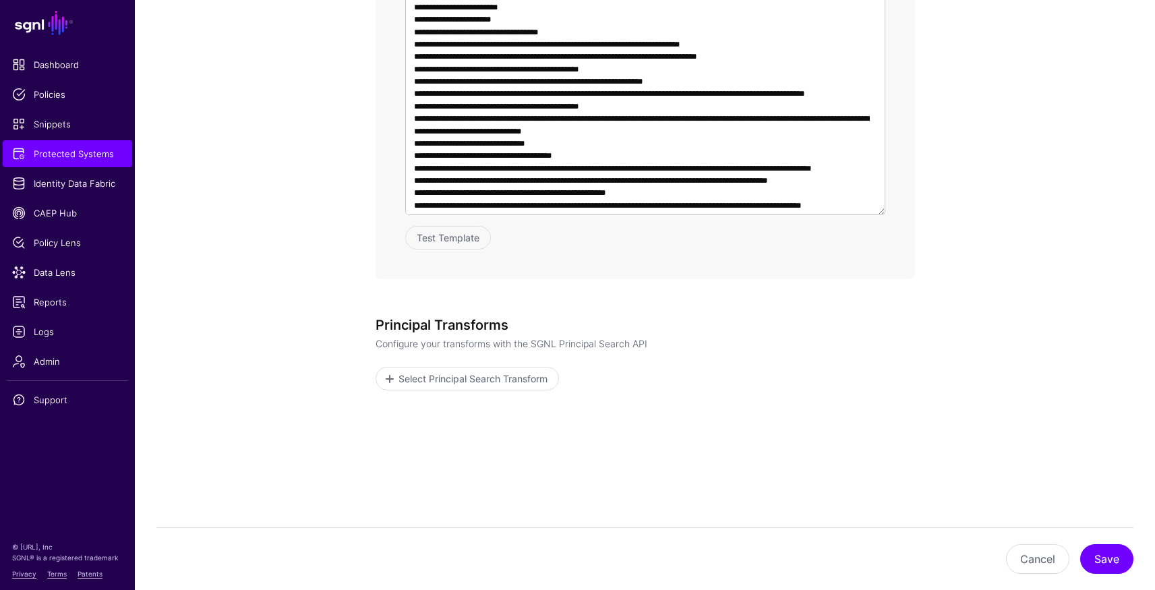
scroll to position [353, 0]
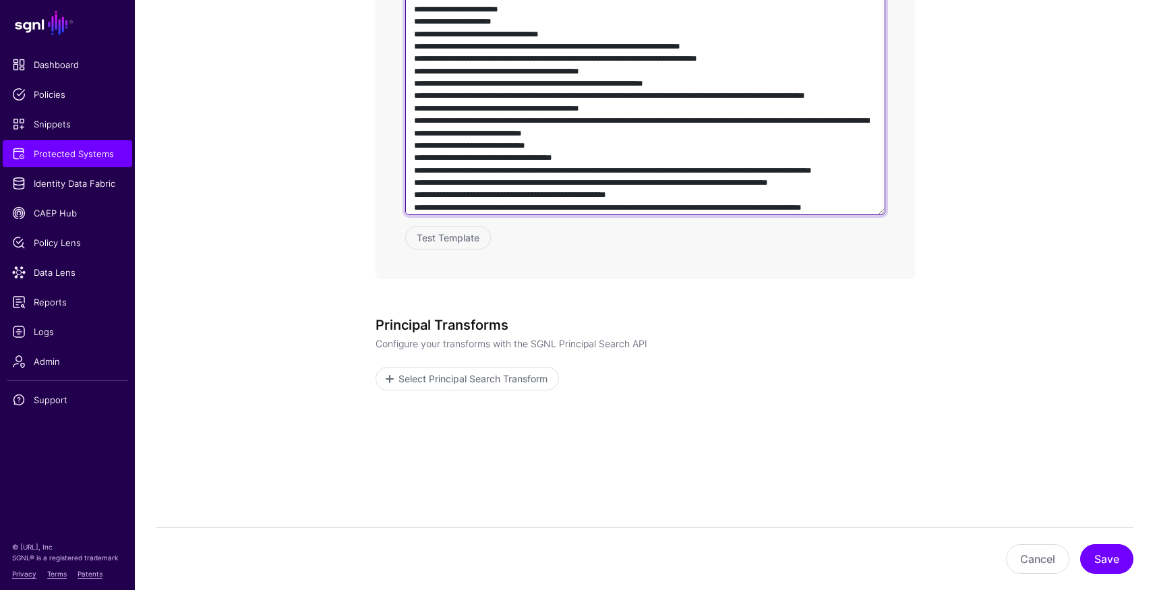
drag, startPoint x: 549, startPoint y: 108, endPoint x: 576, endPoint y: 107, distance: 27.6
click at [576, 107] on textarea at bounding box center [645, 22] width 480 height 386
drag, startPoint x: 547, startPoint y: 109, endPoint x: 672, endPoint y: 109, distance: 125.4
click at [672, 109] on textarea at bounding box center [645, 22] width 480 height 386
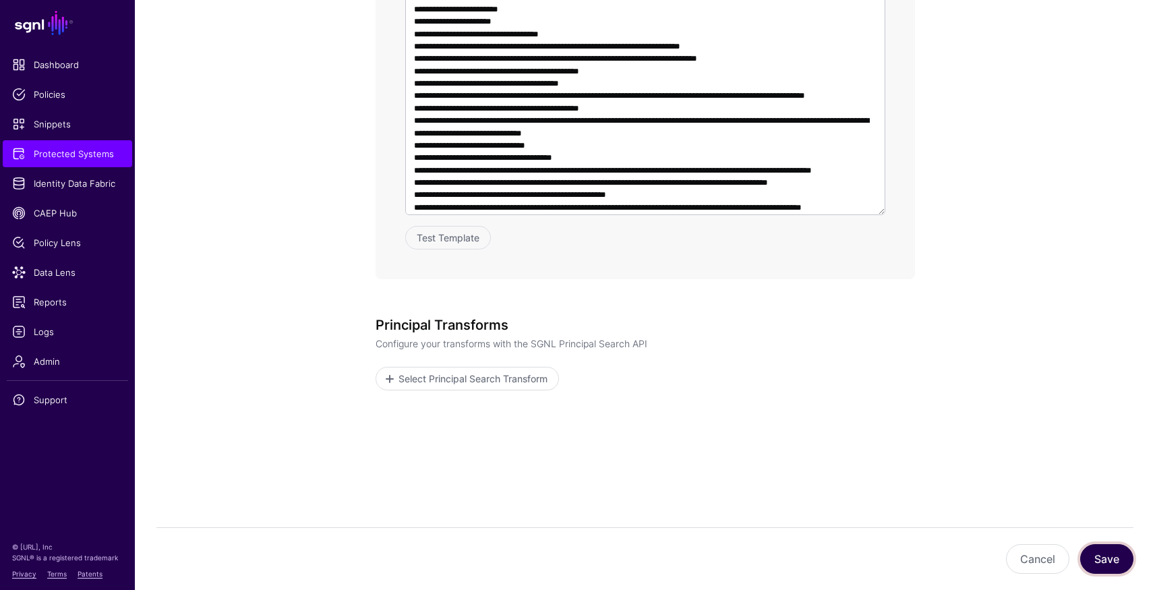
click at [1112, 547] on button "Save" at bounding box center [1106, 559] width 53 height 30
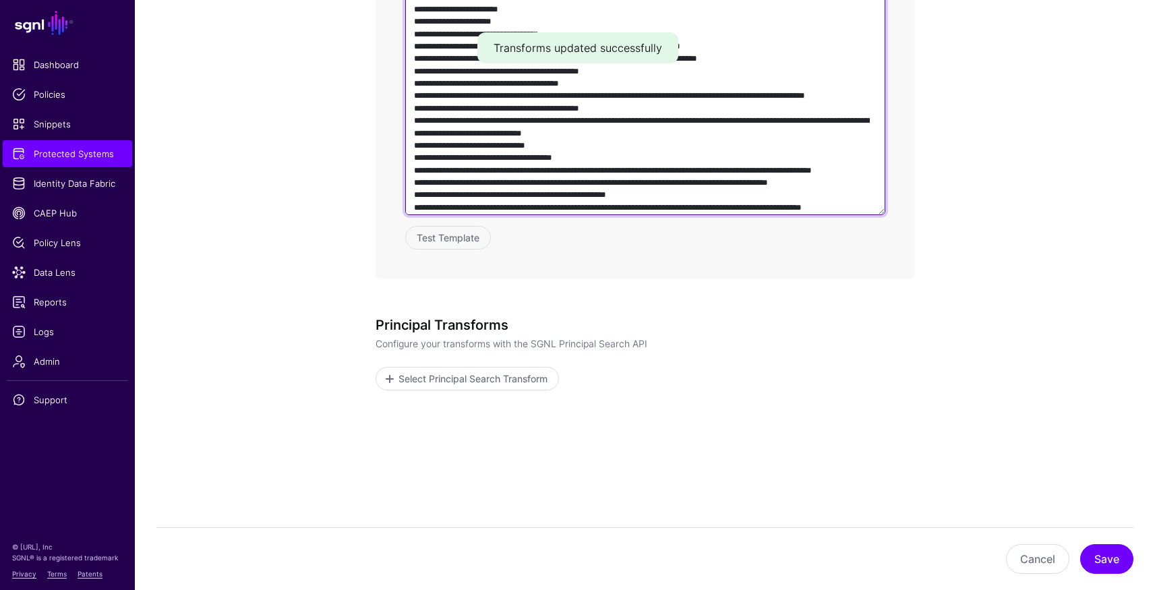
click at [709, 109] on textarea at bounding box center [645, 22] width 480 height 386
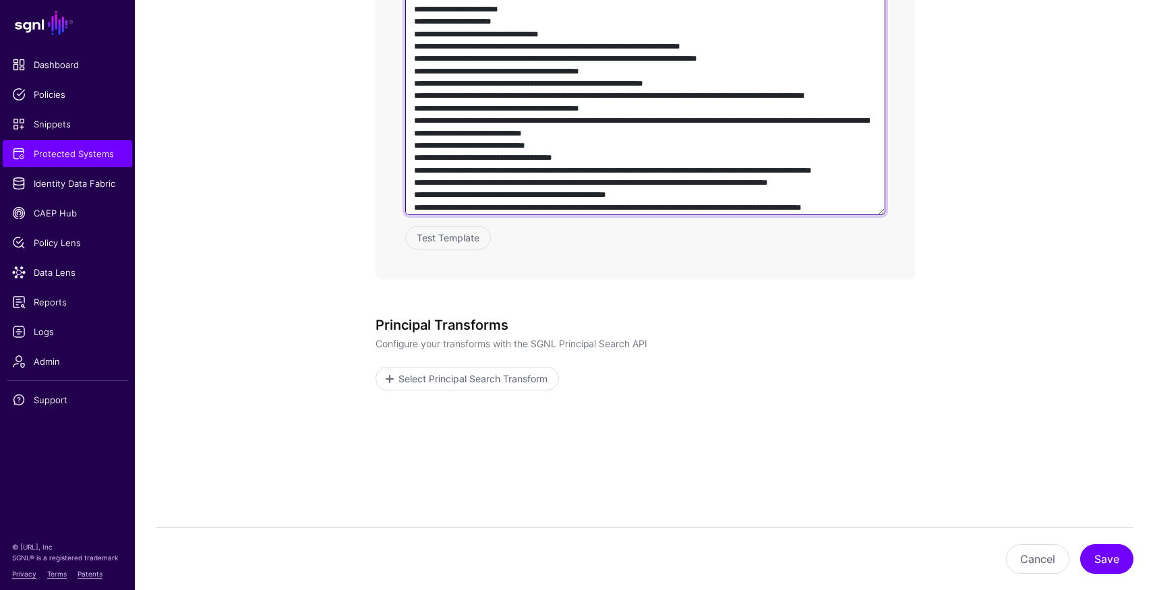
drag, startPoint x: 547, startPoint y: 109, endPoint x: 671, endPoint y: 109, distance: 124.0
click at [671, 109] on textarea at bounding box center [645, 22] width 480 height 386
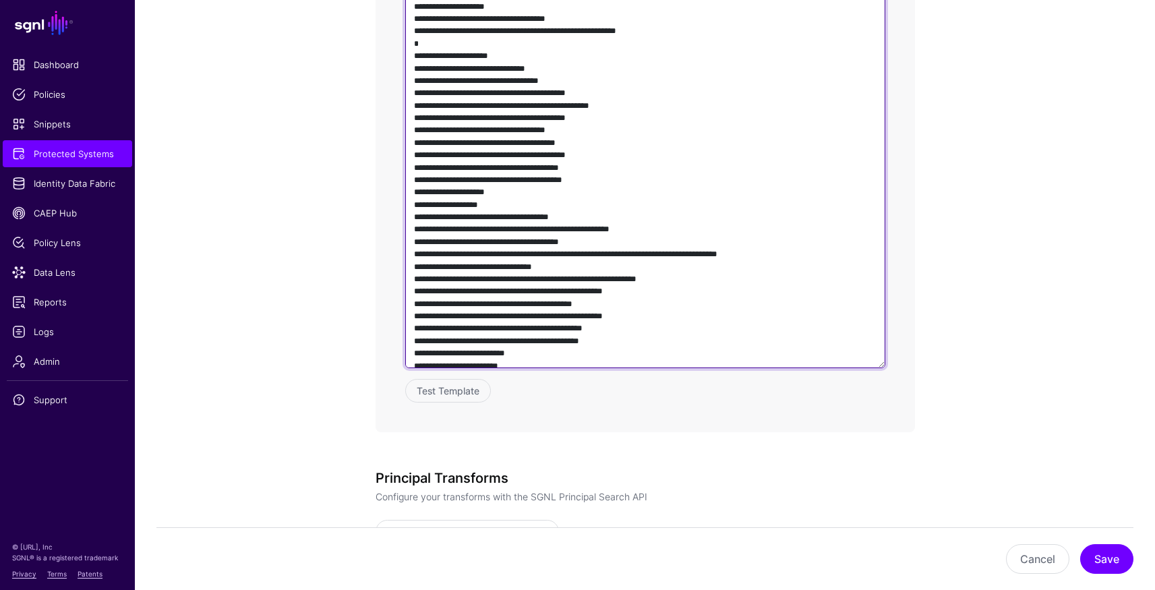
scroll to position [76, 0]
drag, startPoint x: 508, startPoint y: 266, endPoint x: 593, endPoint y: 264, distance: 85.6
click at [593, 264] on textarea at bounding box center [645, 175] width 480 height 386
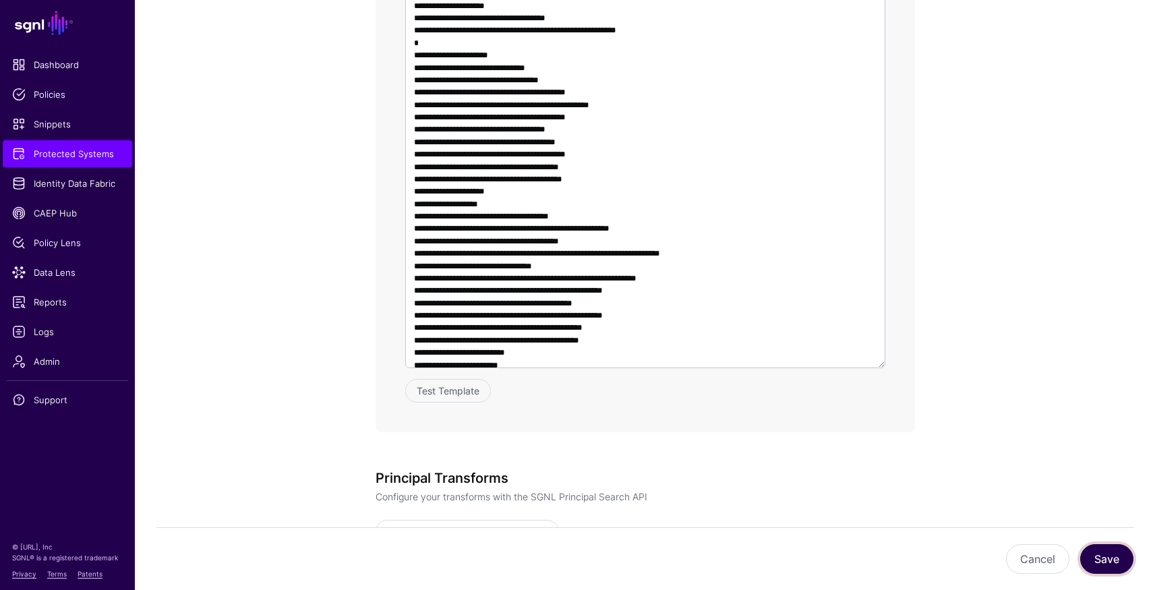
click at [1102, 552] on button "Save" at bounding box center [1106, 559] width 53 height 30
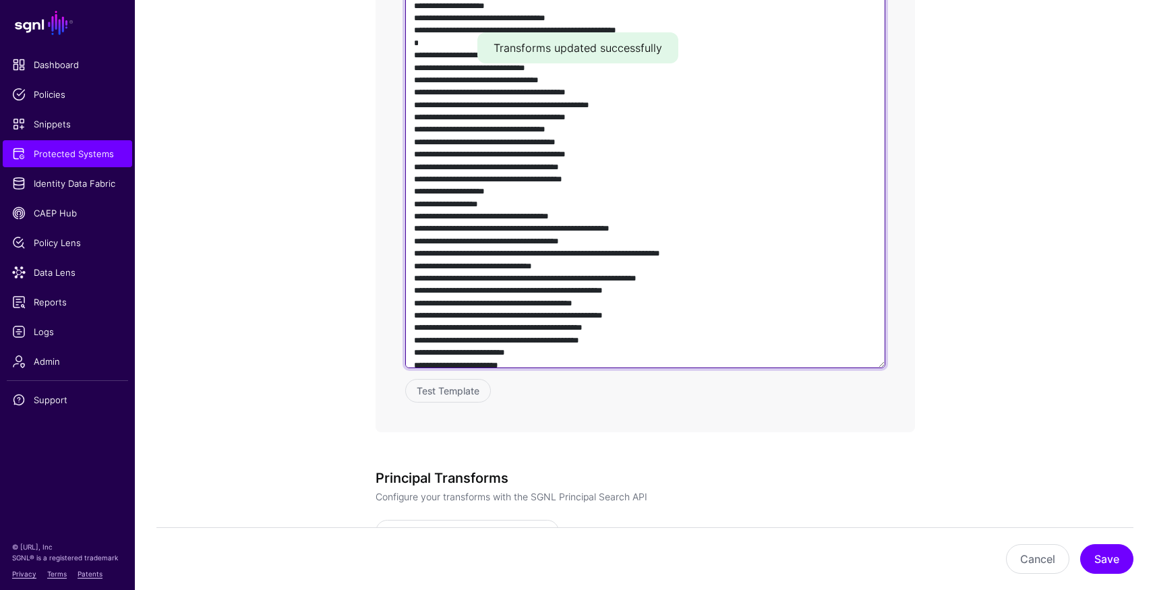
click at [679, 195] on textarea at bounding box center [645, 175] width 480 height 386
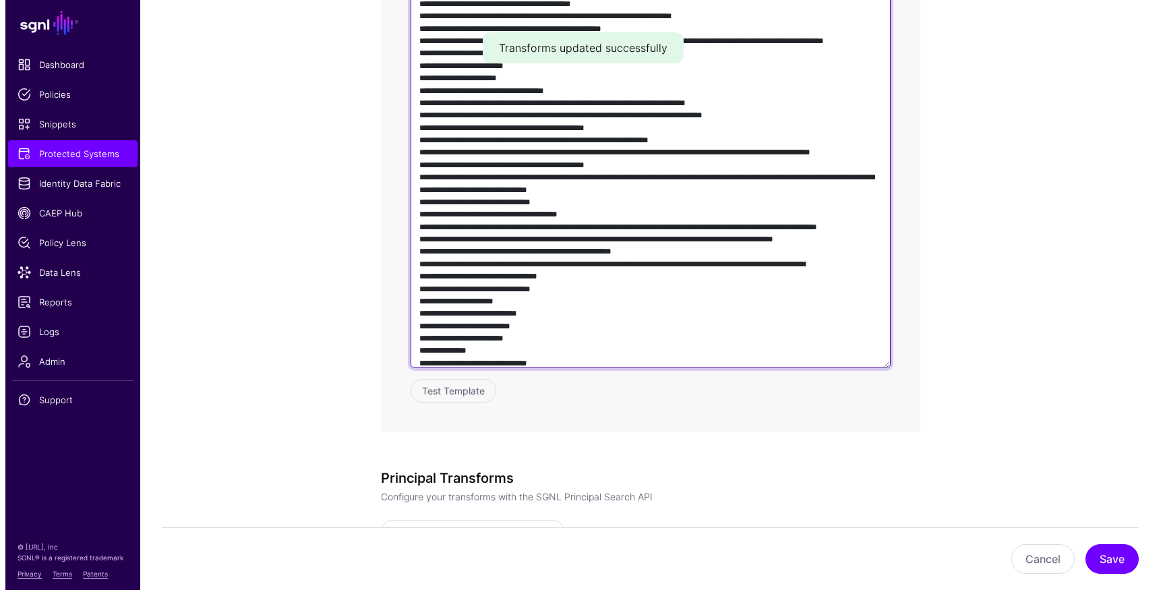
scroll to position [450, 0]
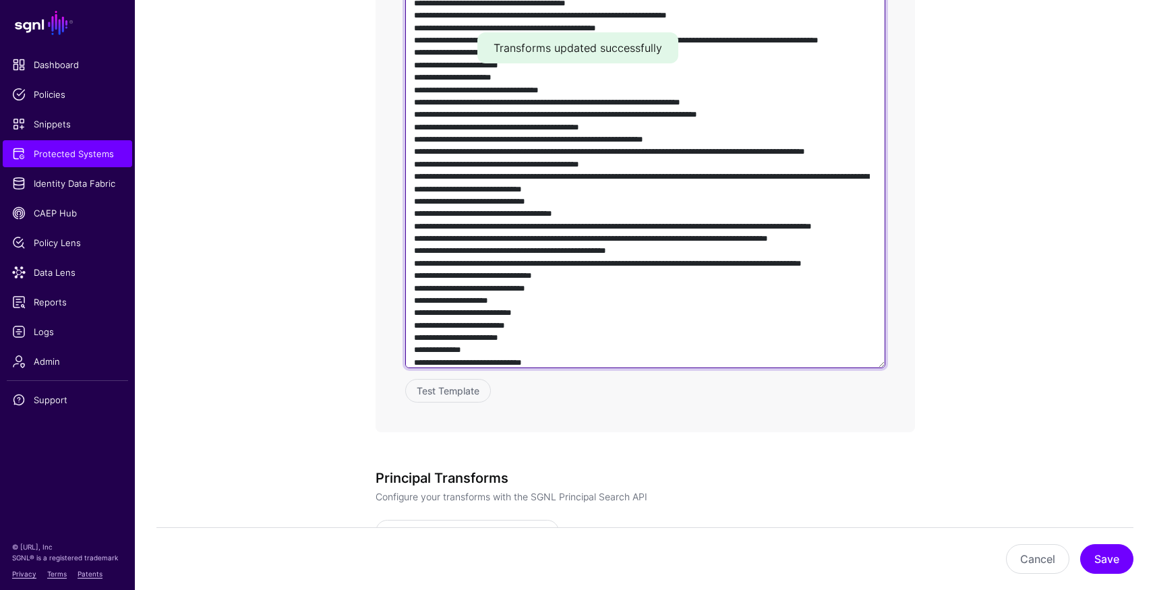
click at [673, 198] on textarea at bounding box center [645, 175] width 480 height 386
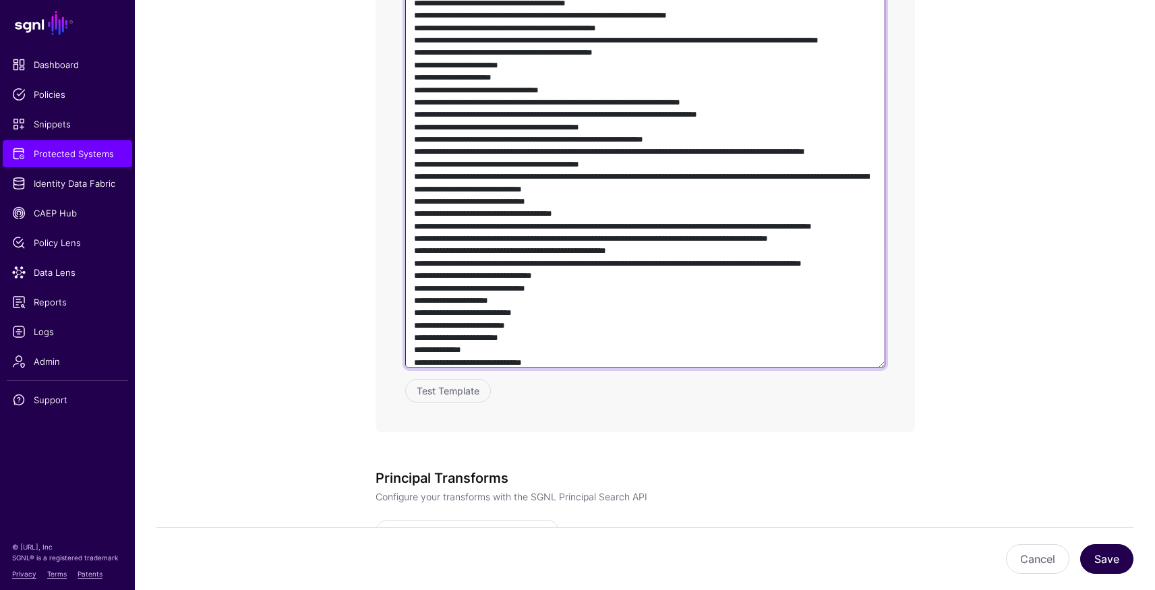
type textarea "**********"
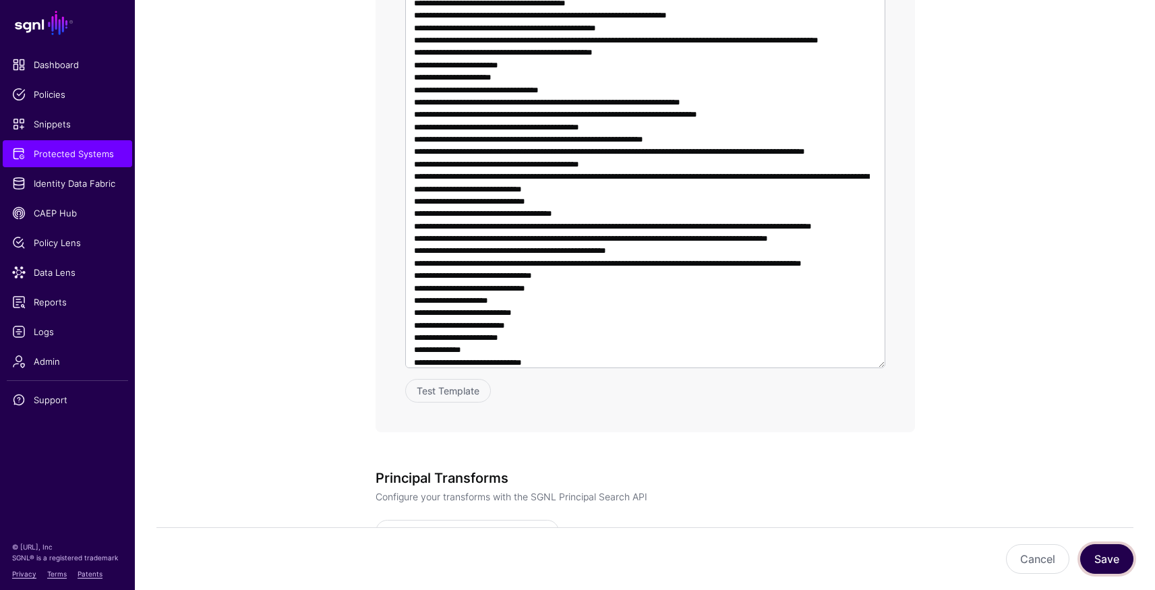
click at [1095, 561] on button "Save" at bounding box center [1106, 559] width 53 height 30
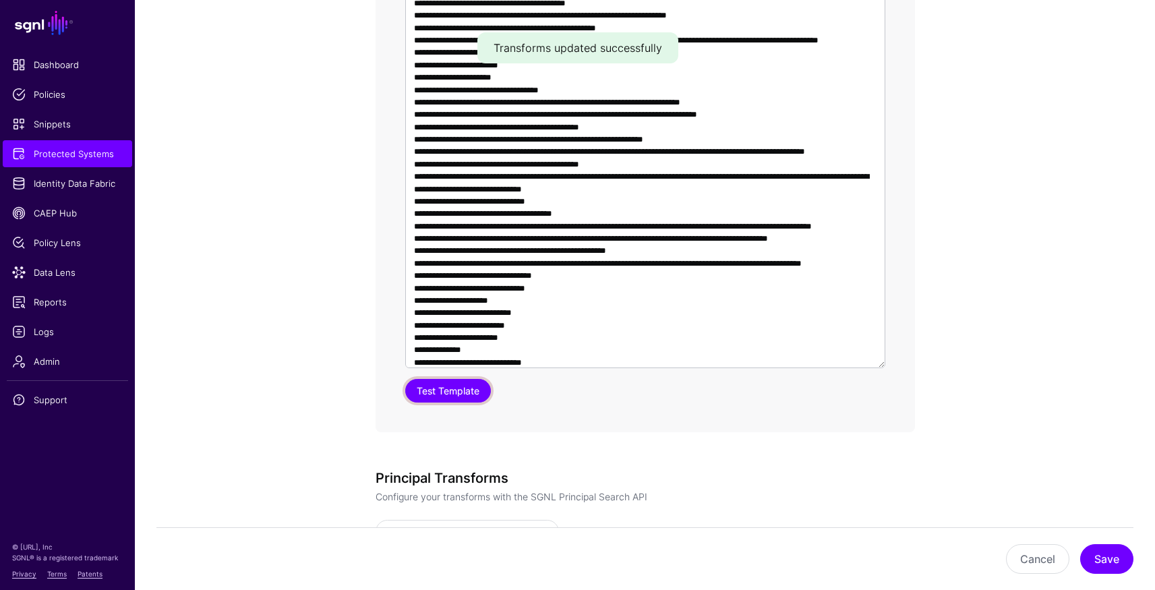
click at [448, 398] on button "Test Template" at bounding box center [448, 391] width 86 height 24
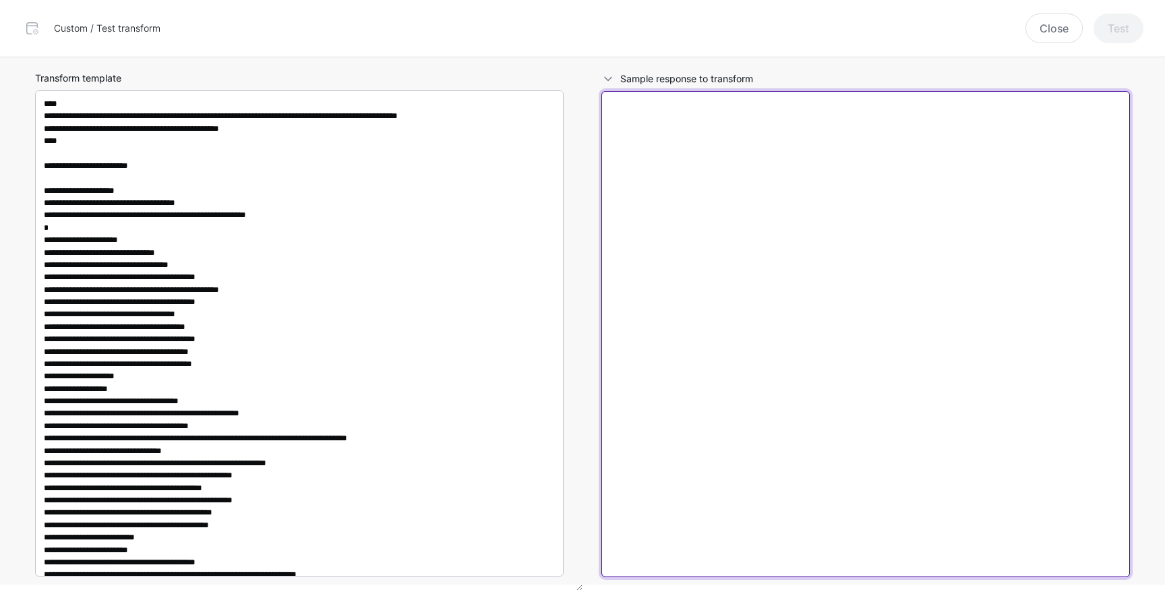
click at [703, 180] on textarea at bounding box center [865, 334] width 528 height 486
paste textarea "**********"
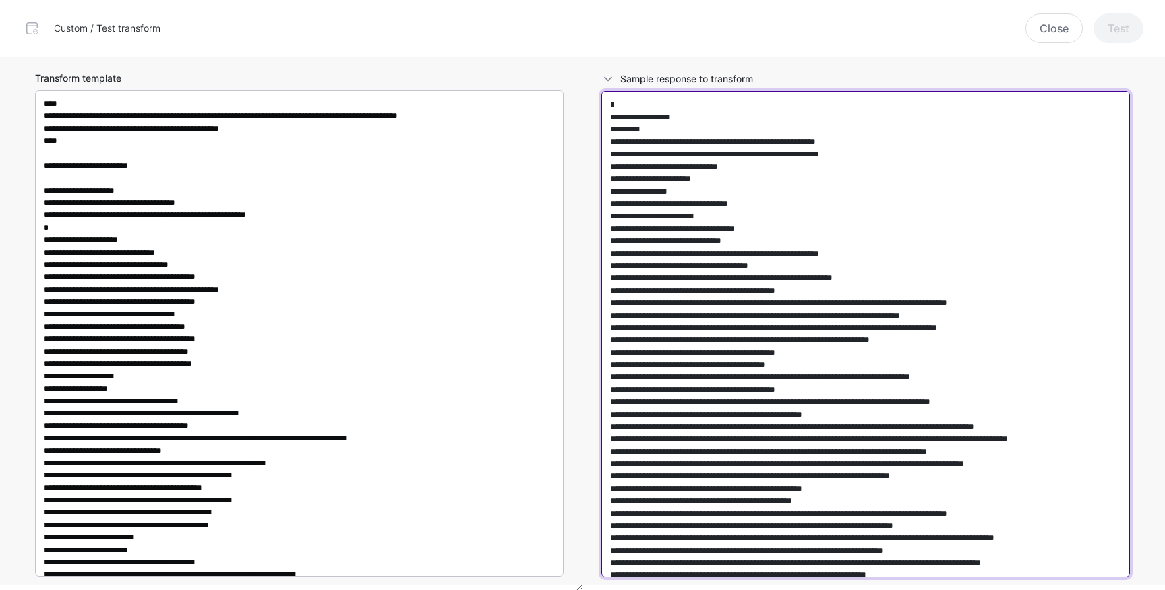
scroll to position [48037, 0]
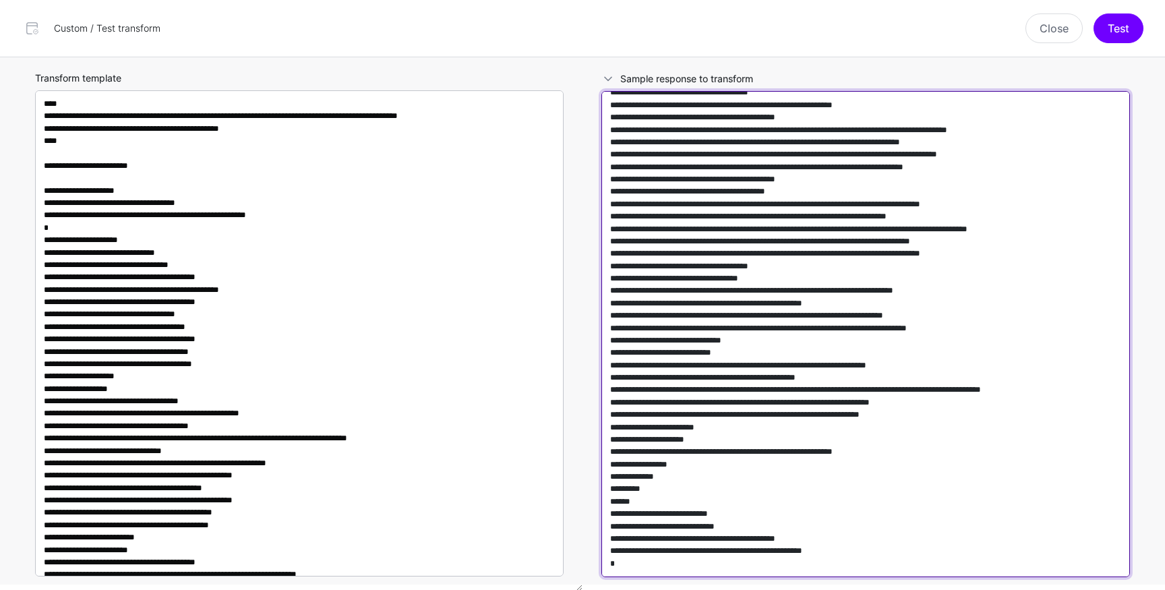
type textarea "**********"
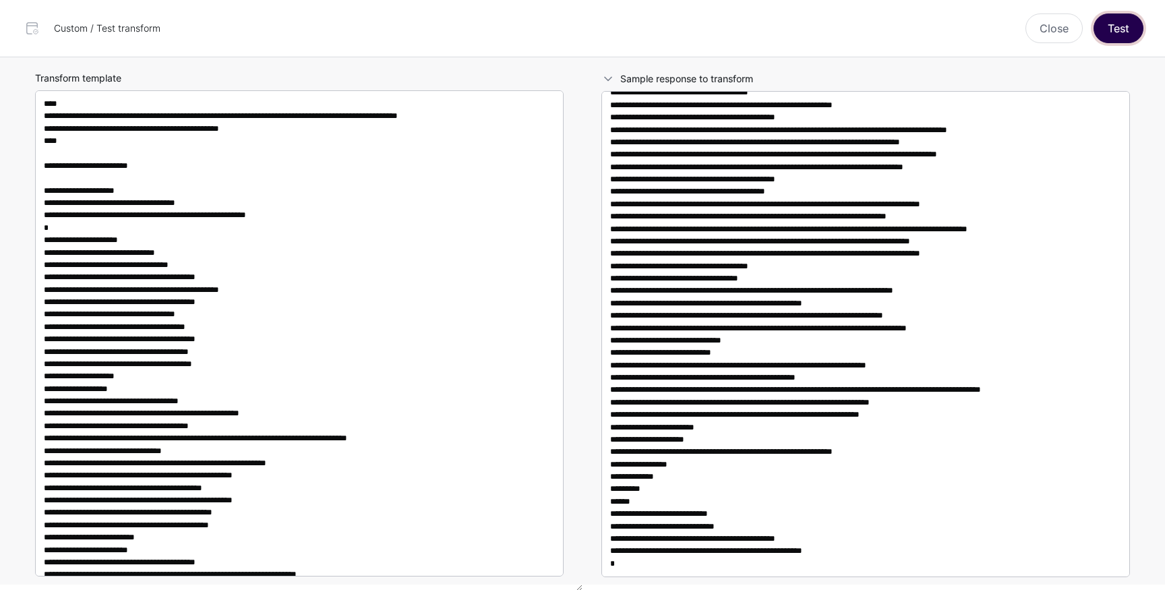
click at [1123, 33] on button "Test" at bounding box center [1118, 28] width 50 height 30
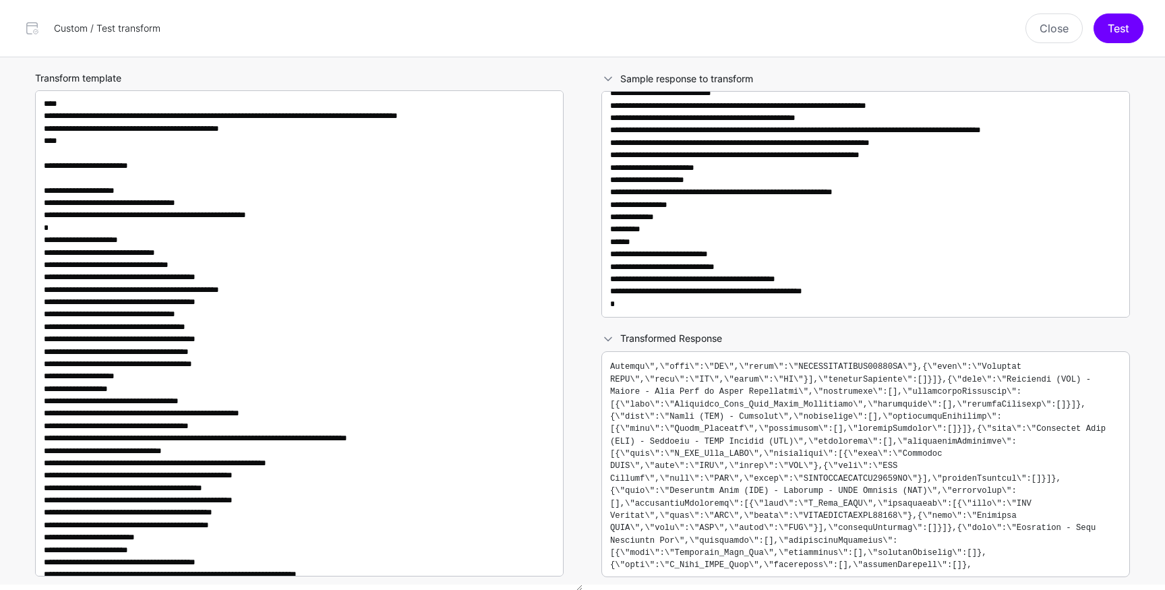
scroll to position [746, 0]
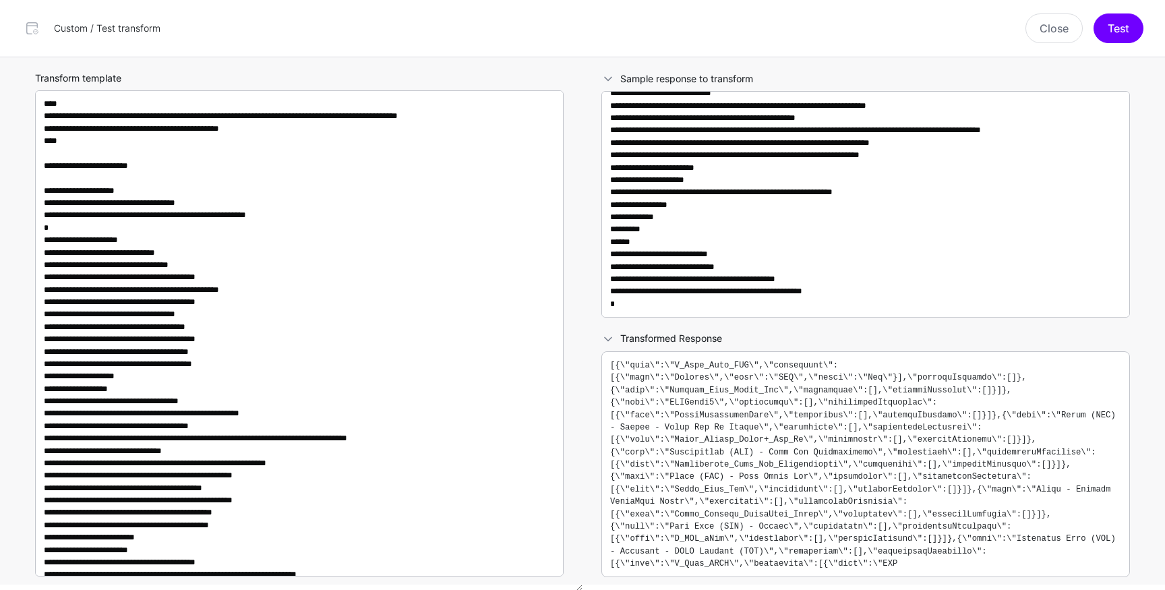
scroll to position [29738, 0]
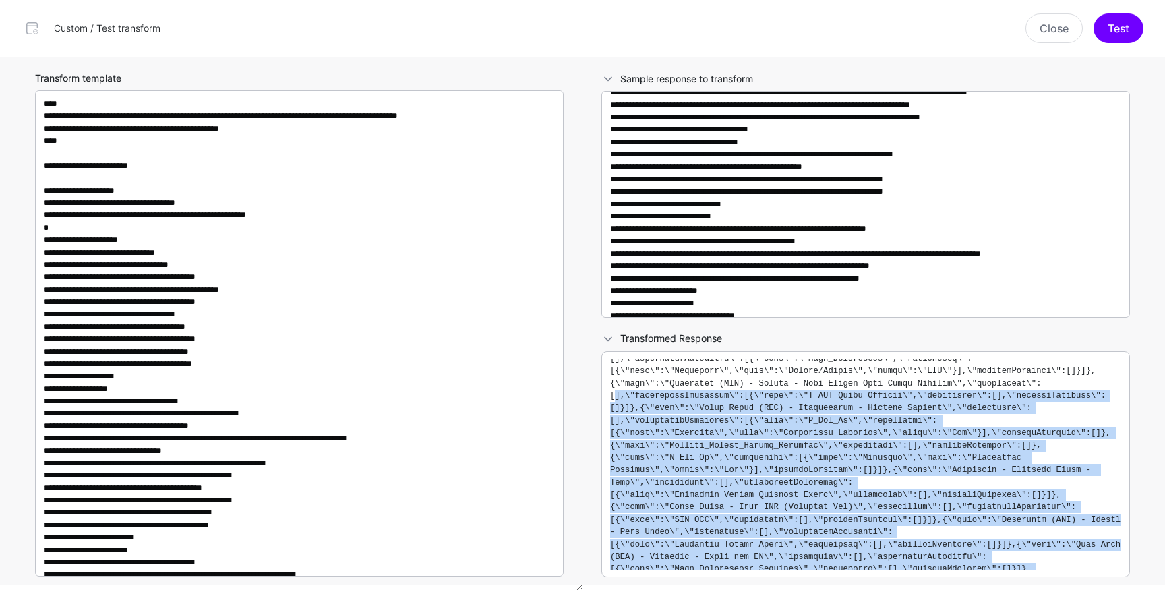
scroll to position [0, 0]
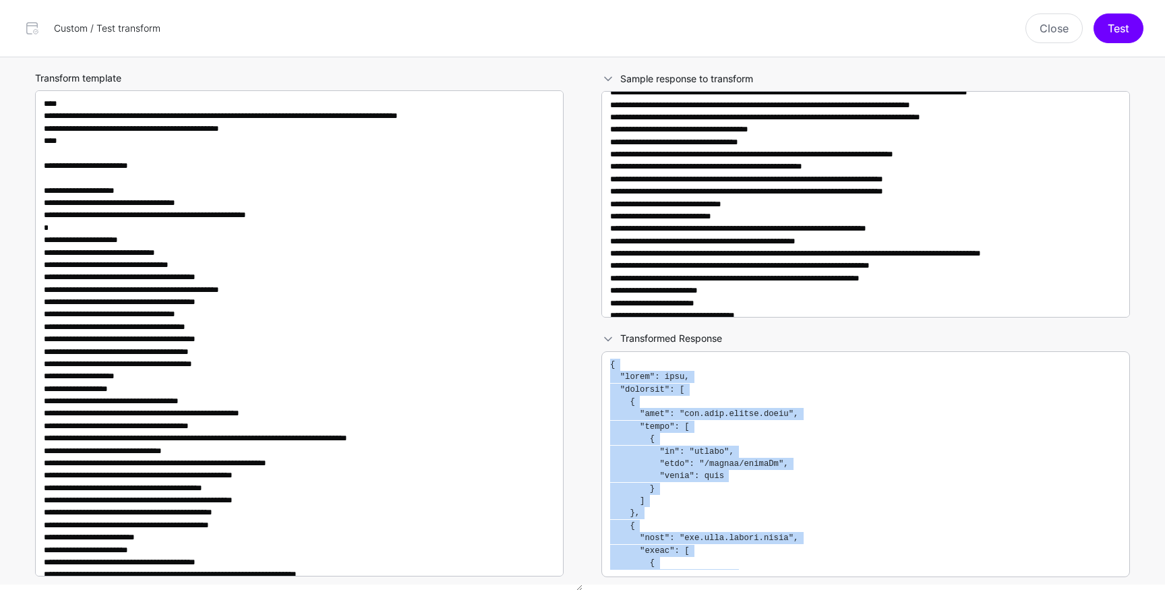
drag, startPoint x: 632, startPoint y: 564, endPoint x: 607, endPoint y: 369, distance: 196.4
click at [607, 368] on div at bounding box center [865, 464] width 528 height 226
copy code "{ "error": null, "commands": [ { "type": "com.okta.access.patch", "value": [ { …"
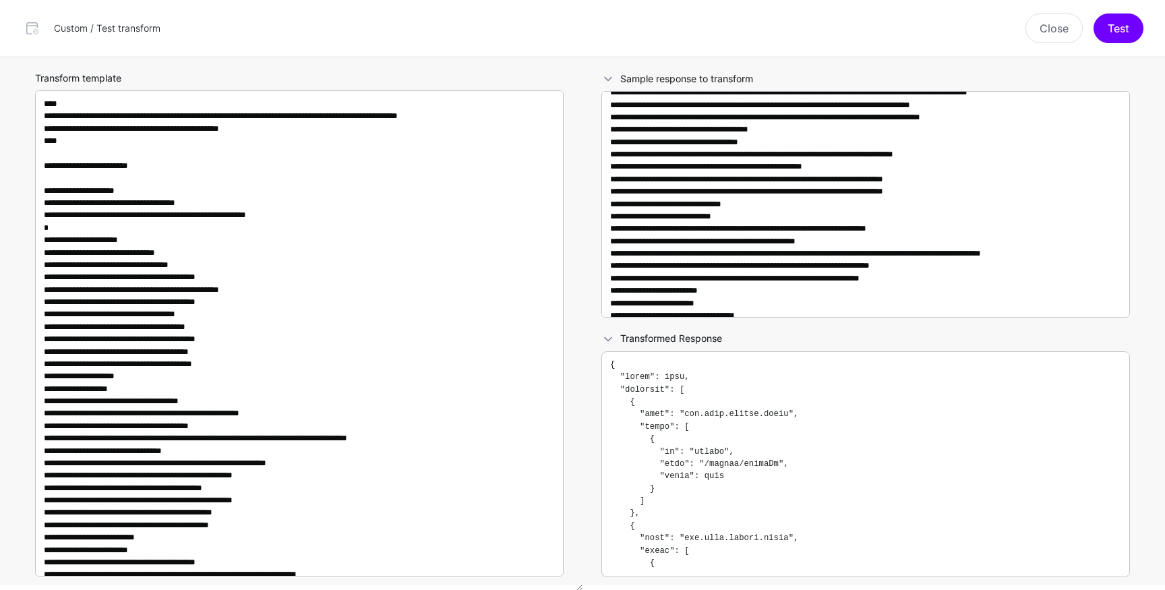
click at [814, 529] on pre at bounding box center [865, 465] width 511 height 212
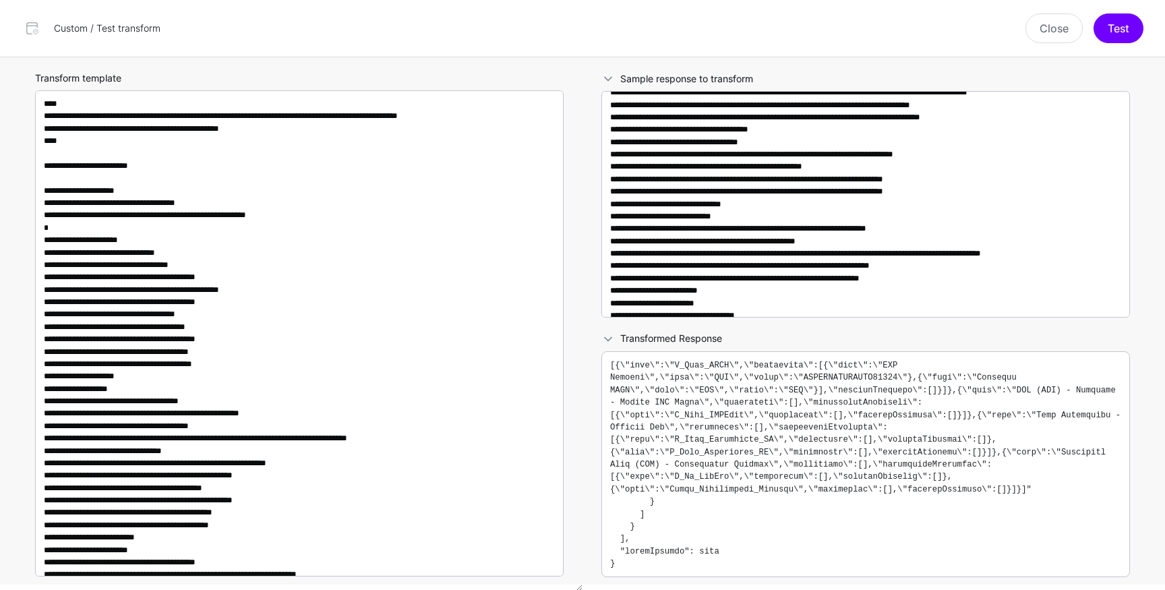
scroll to position [5510, 0]
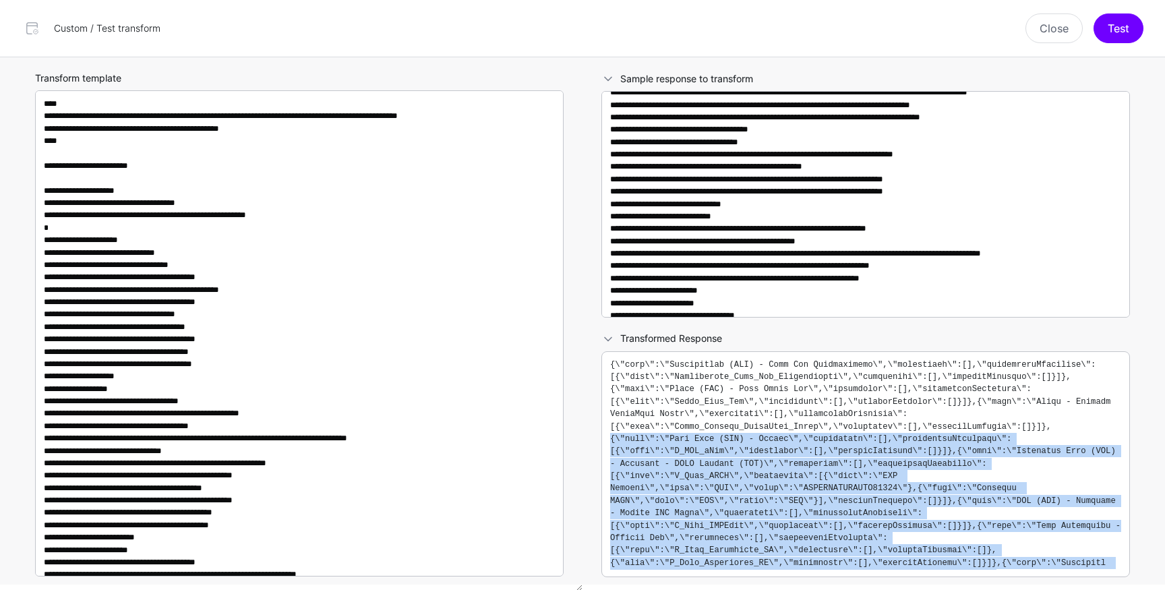
drag, startPoint x: 621, startPoint y: 563, endPoint x: 611, endPoint y: 370, distance: 193.1
click at [611, 370] on pre at bounding box center [865, 465] width 511 height 212
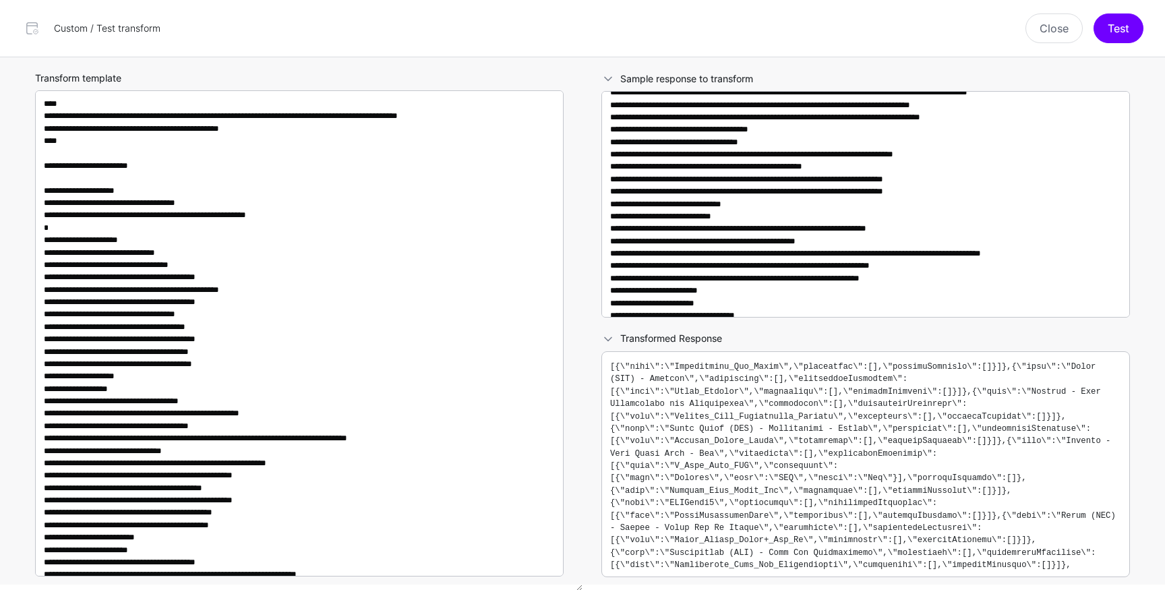
scroll to position [4892, 0]
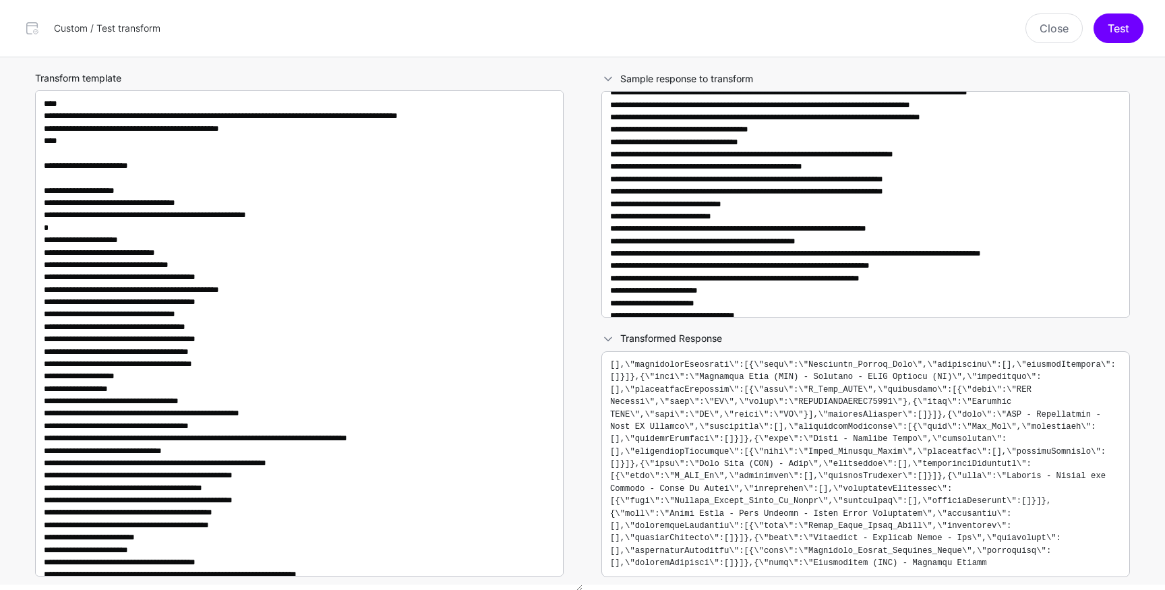
click at [611, 370] on pre at bounding box center [865, 465] width 511 height 212
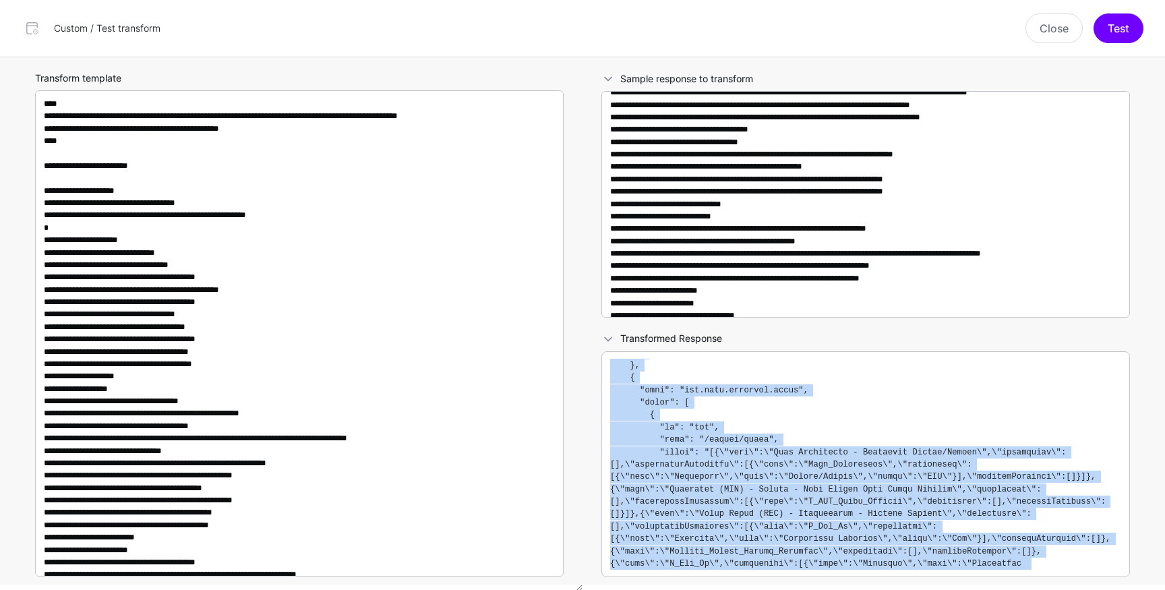
scroll to position [0, 0]
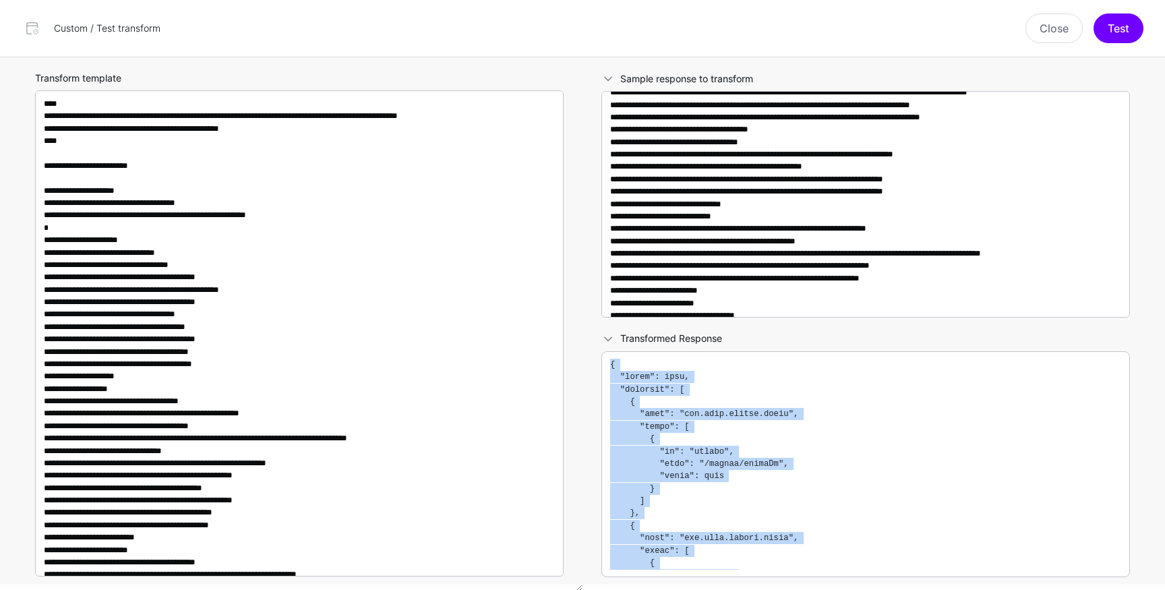
drag, startPoint x: 616, startPoint y: 550, endPoint x: 607, endPoint y: 369, distance: 180.9
click at [607, 369] on div at bounding box center [865, 464] width 528 height 226
copy code "{ "error": null, "commands": [ { "type": "com.okta.access.patch", "value": [ { …"
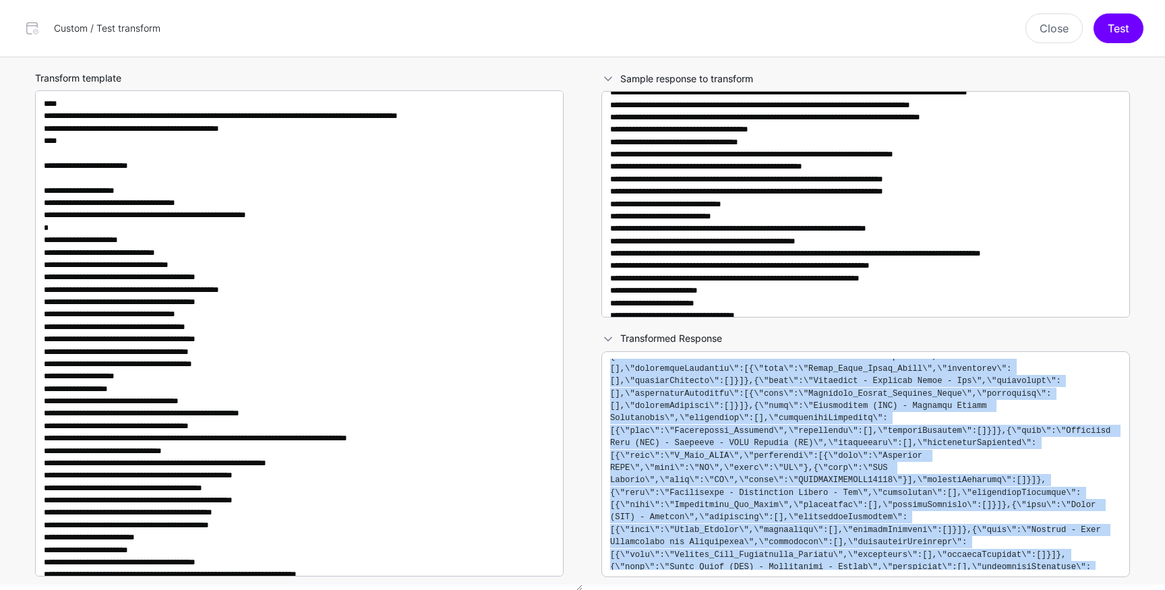
scroll to position [5510, 0]
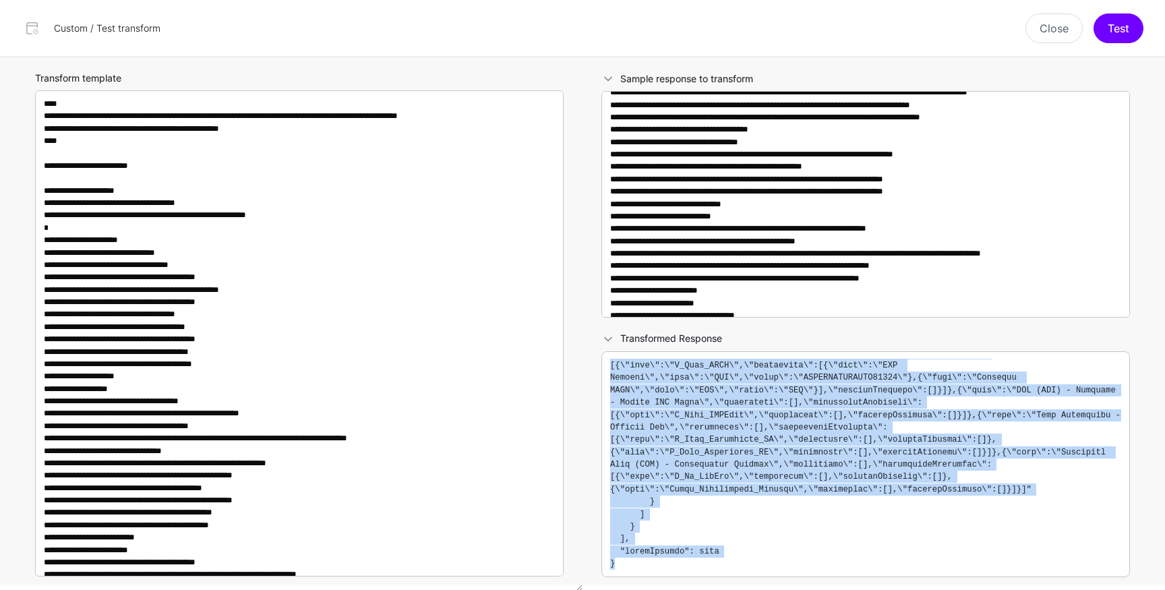
click at [763, 518] on pre at bounding box center [865, 465] width 511 height 212
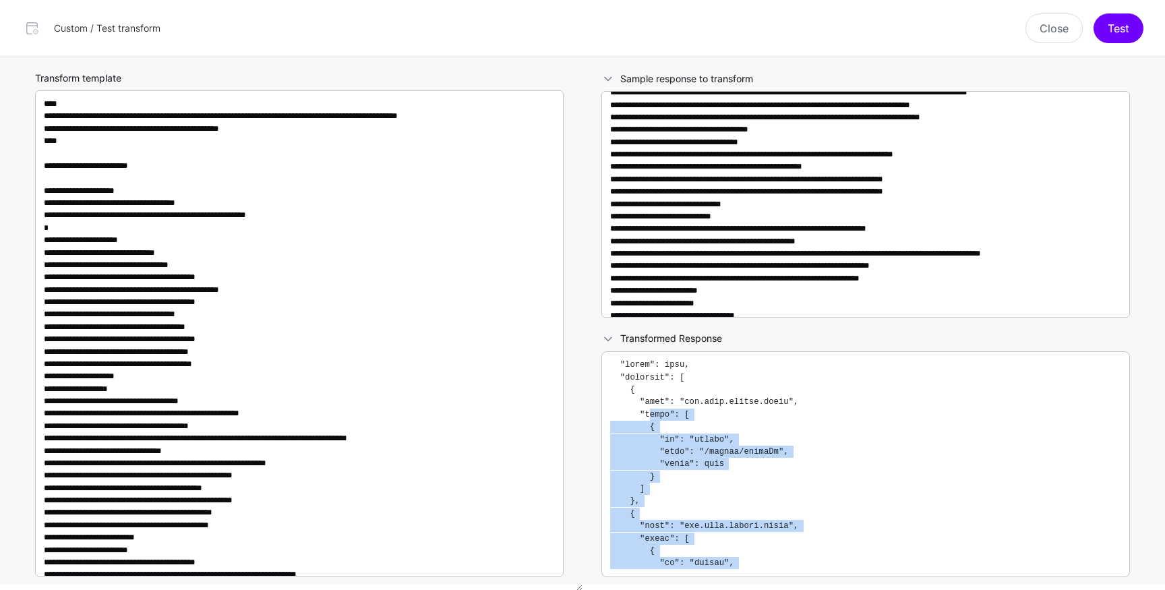
scroll to position [0, 0]
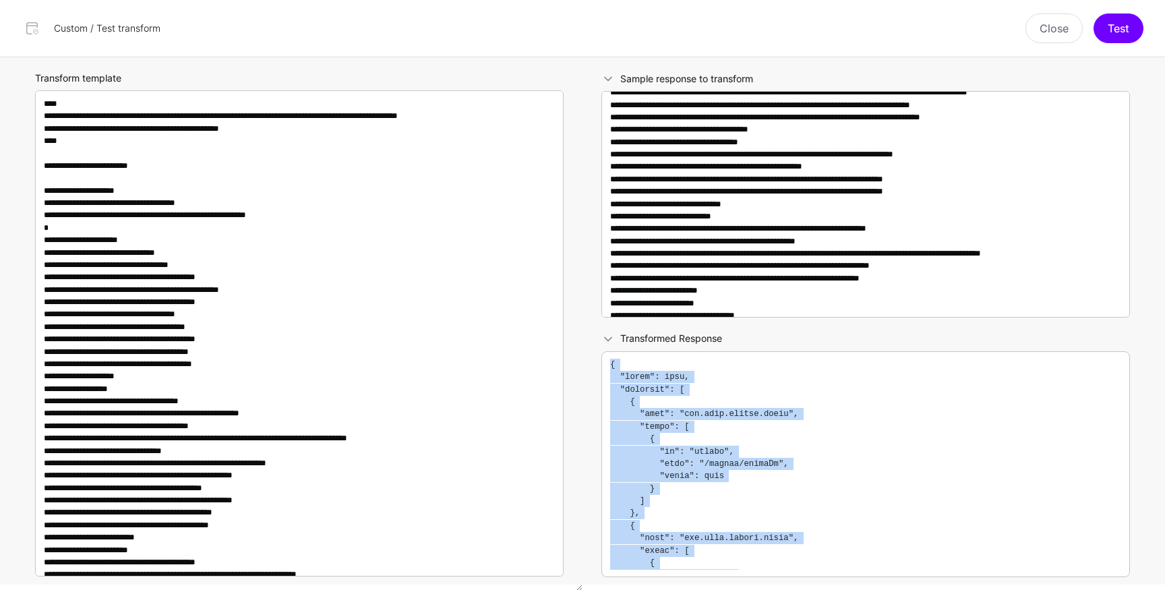
drag, startPoint x: 628, startPoint y: 567, endPoint x: 609, endPoint y: 368, distance: 199.7
click at [610, 368] on pre at bounding box center [865, 465] width 511 height 212
copy code "{ "error": null, "commands": [ { "type": "com.okta.access.patch", "value": [ { …"
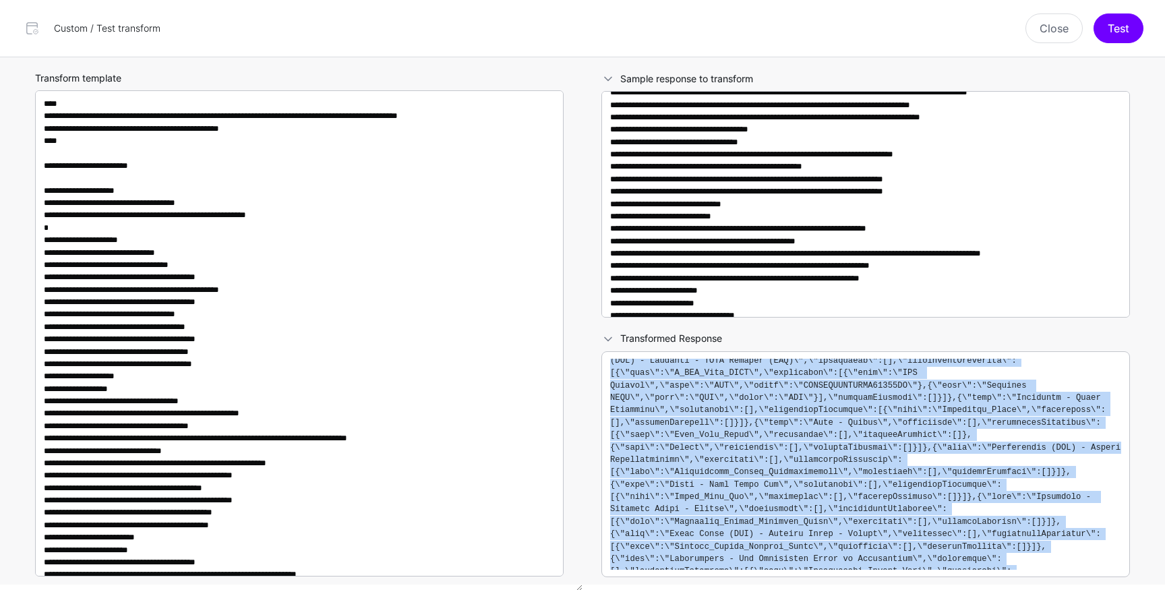
scroll to position [5510, 0]
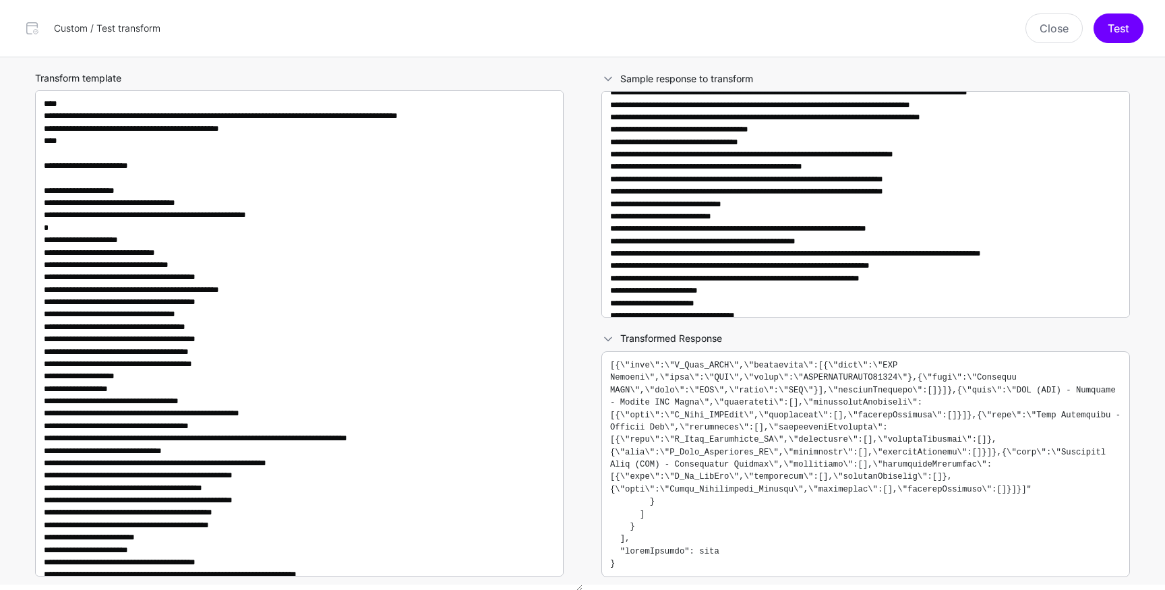
click at [729, 504] on pre at bounding box center [865, 465] width 511 height 212
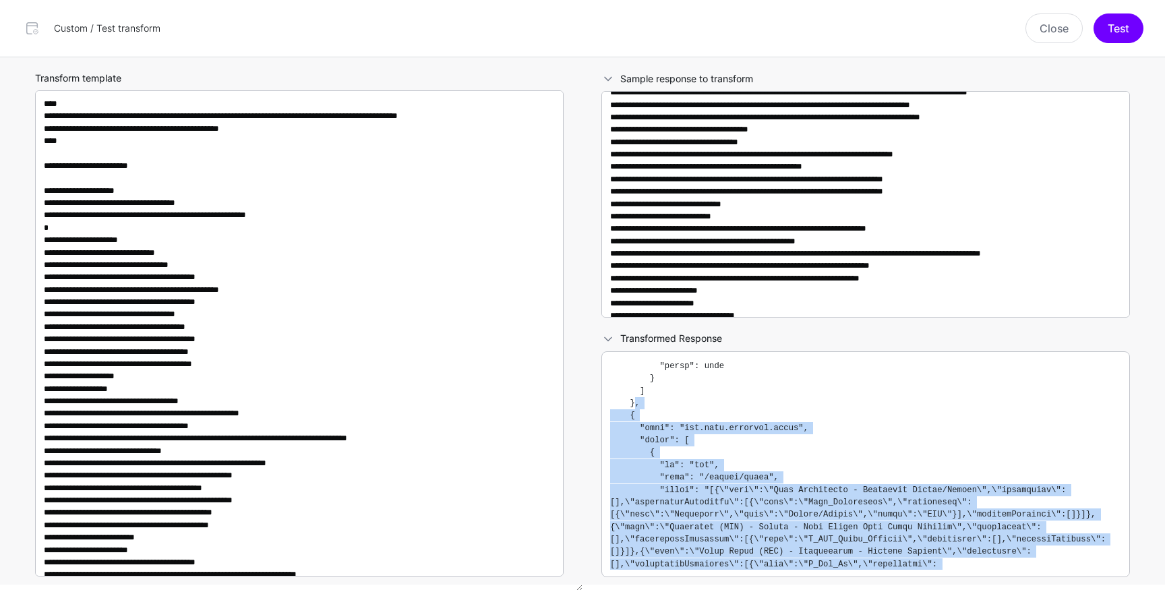
scroll to position [0, 0]
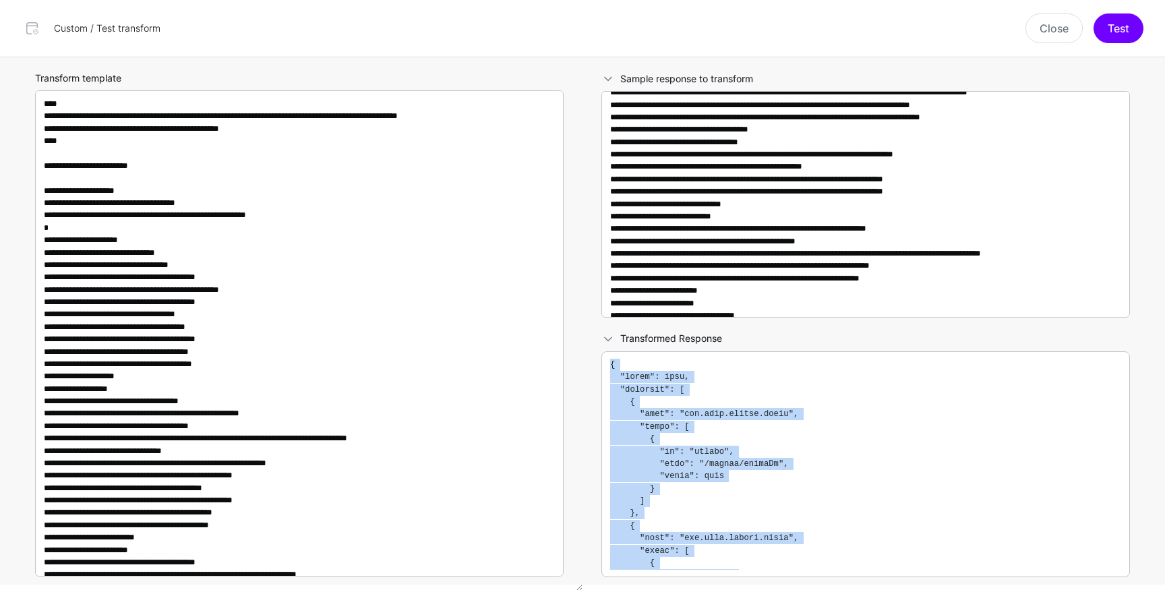
drag, startPoint x: 623, startPoint y: 566, endPoint x: 599, endPoint y: 363, distance: 203.6
click at [599, 363] on div "Transformed Response" at bounding box center [865, 461] width 555 height 260
copy code "{ "error": null, "commands": [ { "type": "com.okta.access.patch", "value": [ { …"
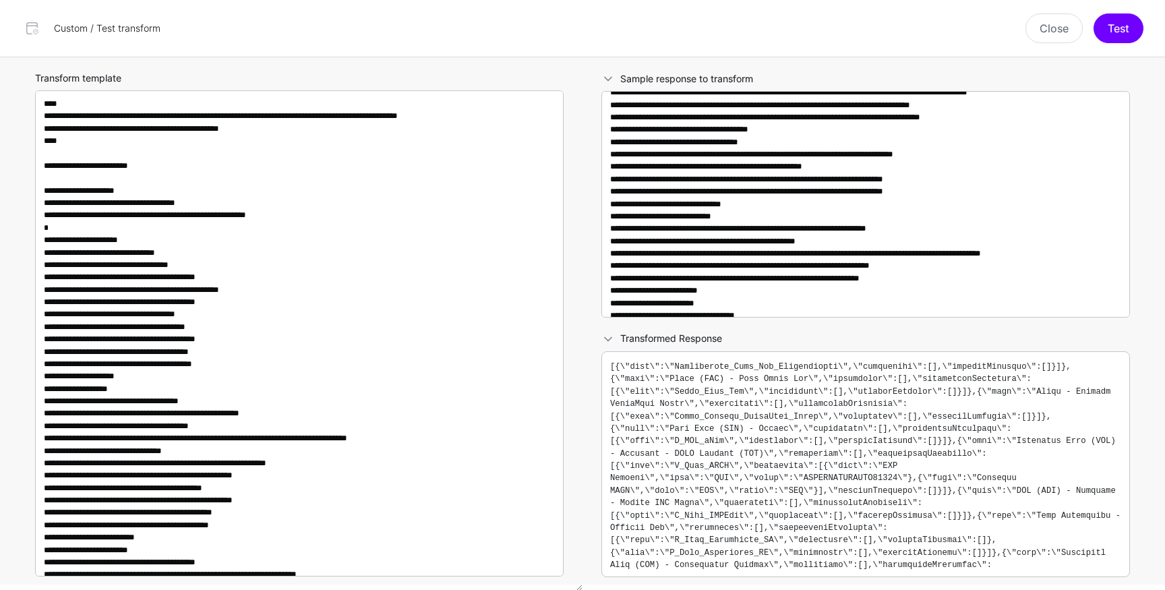
scroll to position [5510, 0]
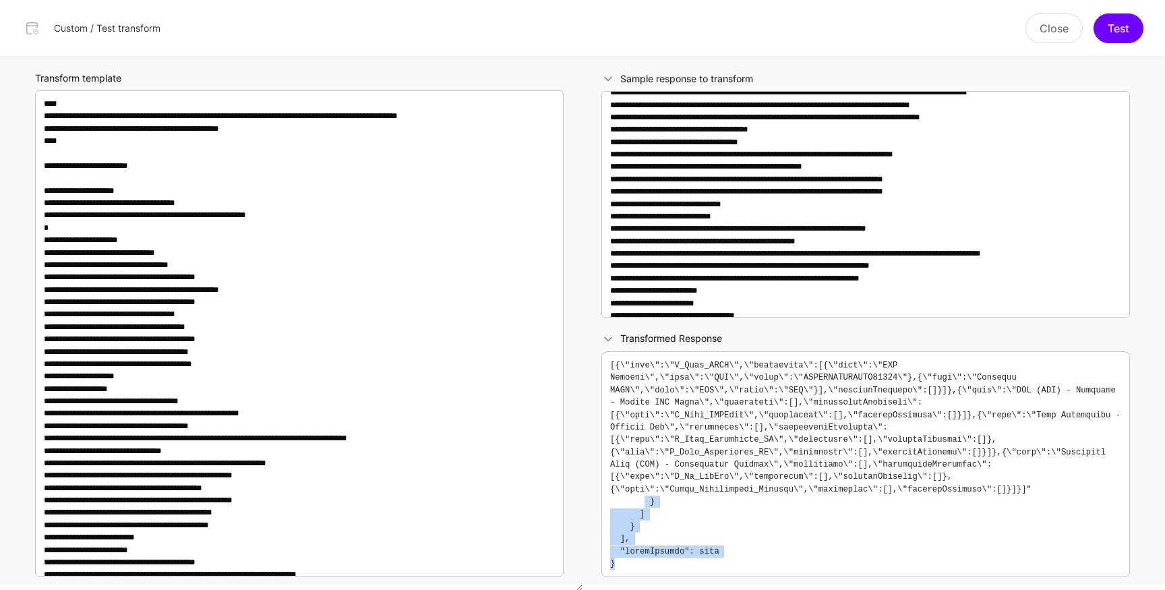
drag, startPoint x: 646, startPoint y: 499, endPoint x: 670, endPoint y: 570, distance: 74.8
click at [670, 570] on pre at bounding box center [865, 465] width 511 height 212
copy code "} ] } ], "debugContext": null }"
